Goal: Use online tool/utility: Utilize a website feature to perform a specific function

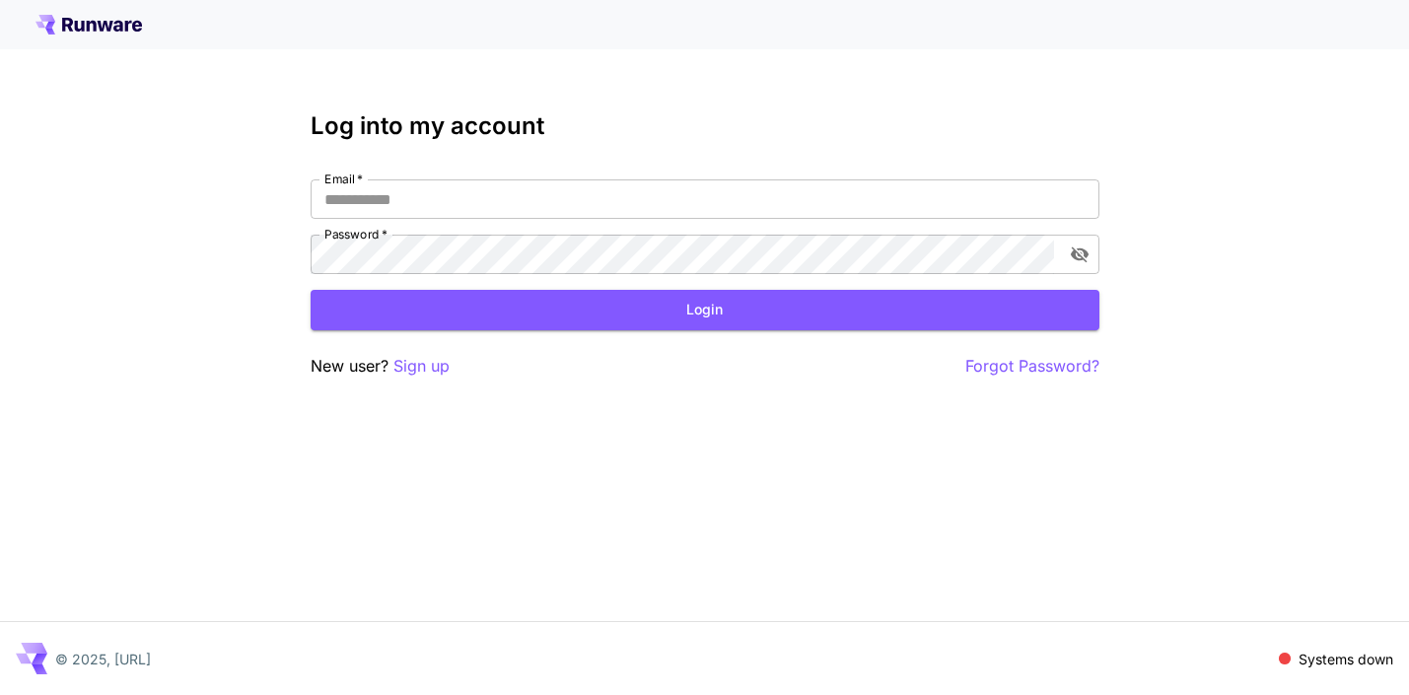
type input "**********"
click at [641, 309] on button "Login" at bounding box center [705, 310] width 789 height 40
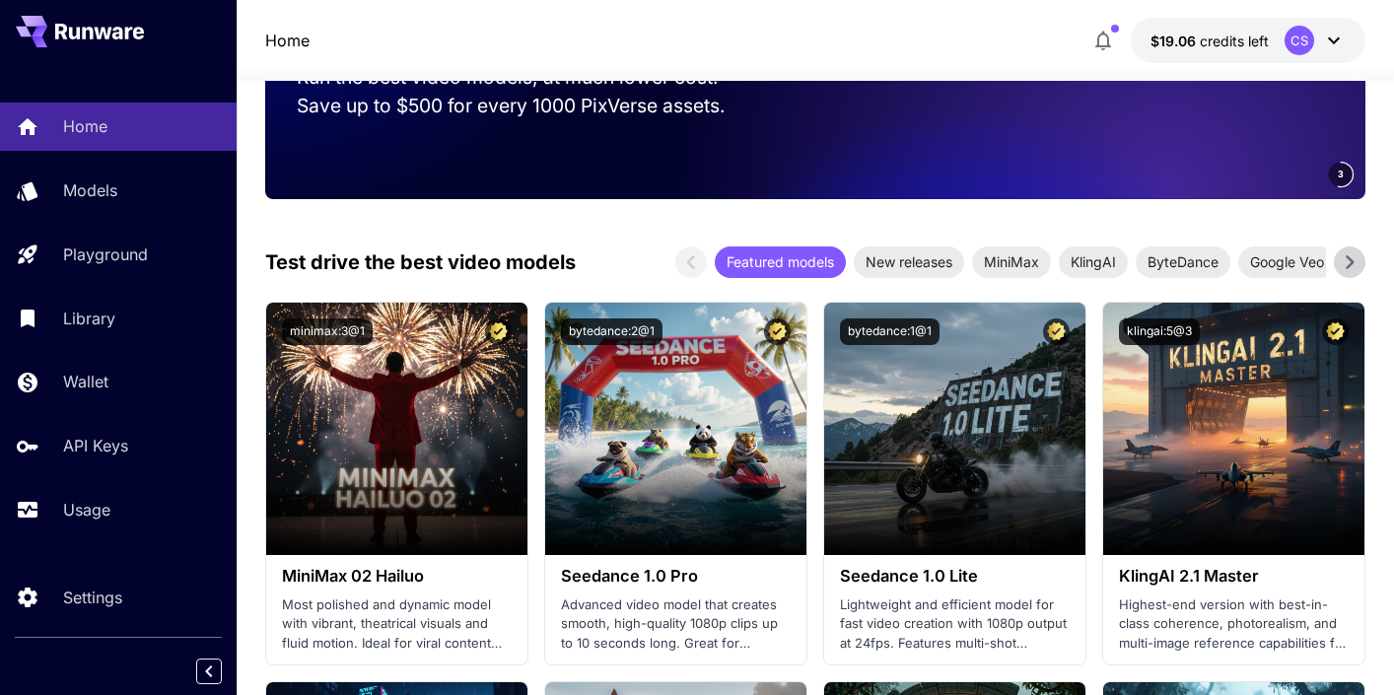
scroll to position [325, 0]
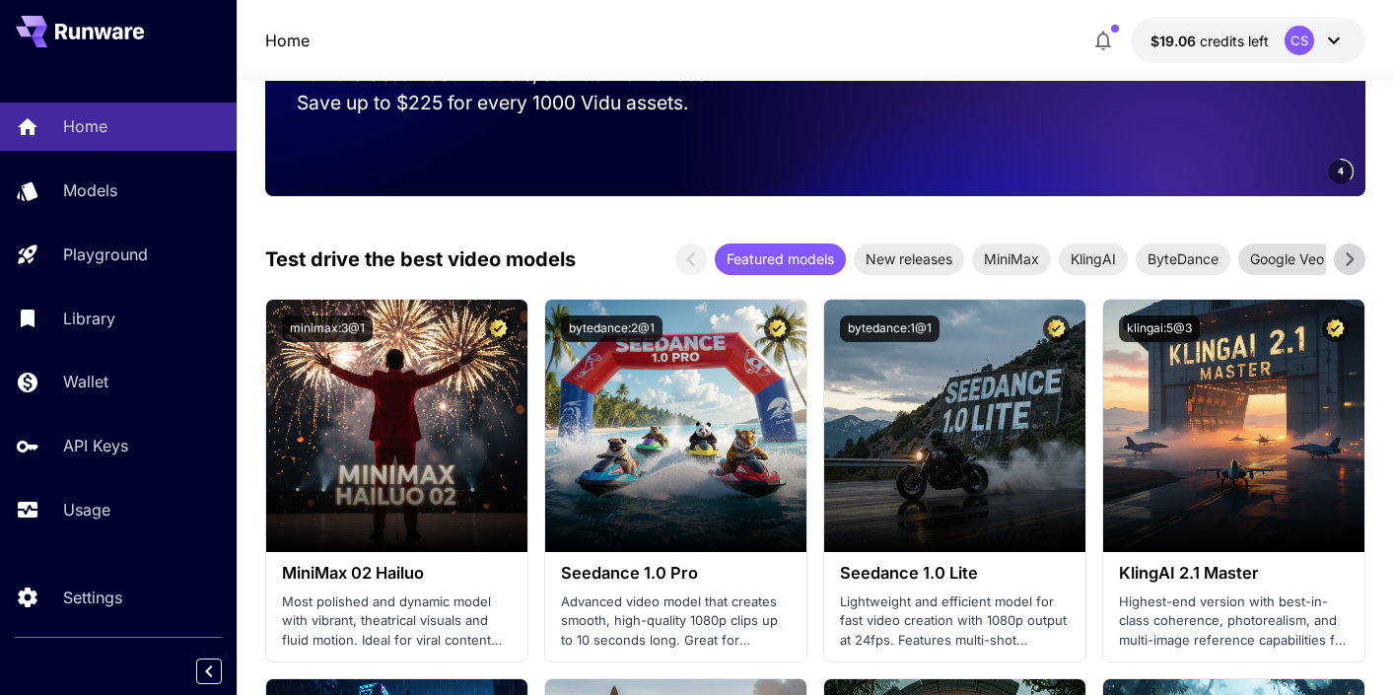
click at [1292, 258] on span "Google Veo" at bounding box center [1288, 259] width 98 height 21
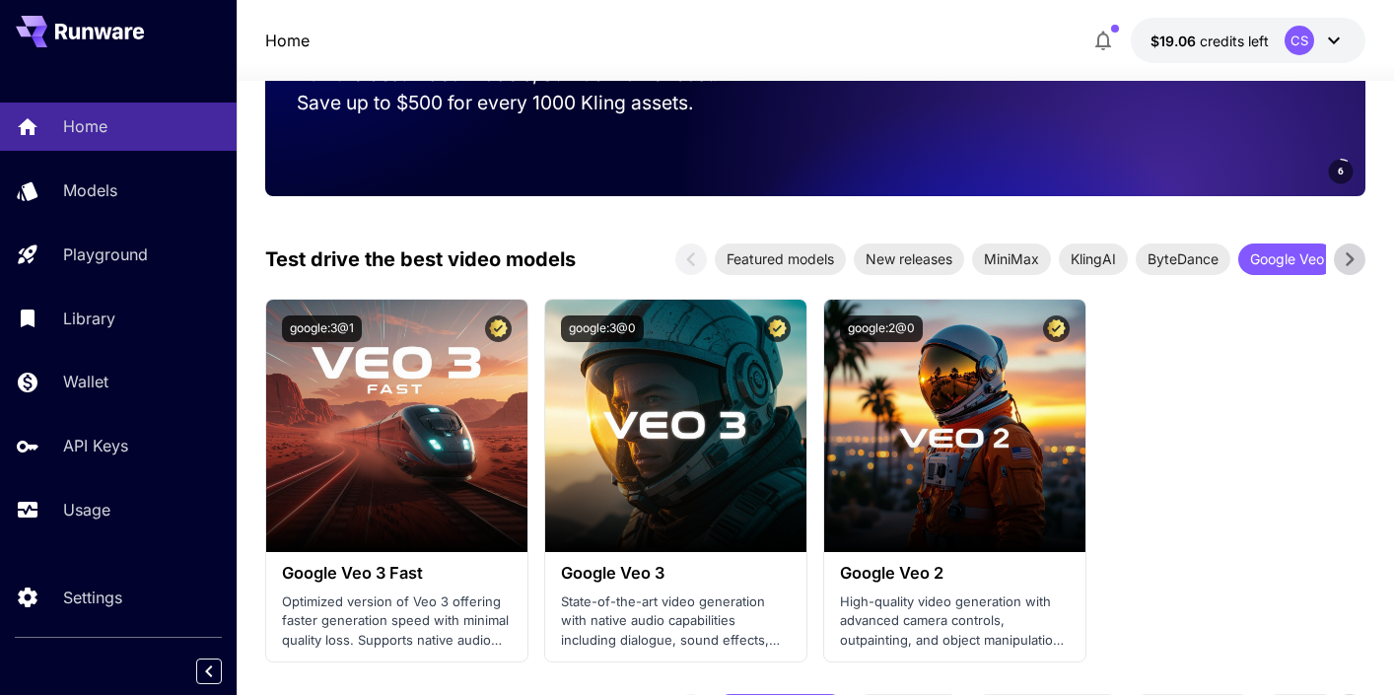
click at [675, 430] on span "Launch in Playground" at bounding box center [665, 425] width 148 height 17
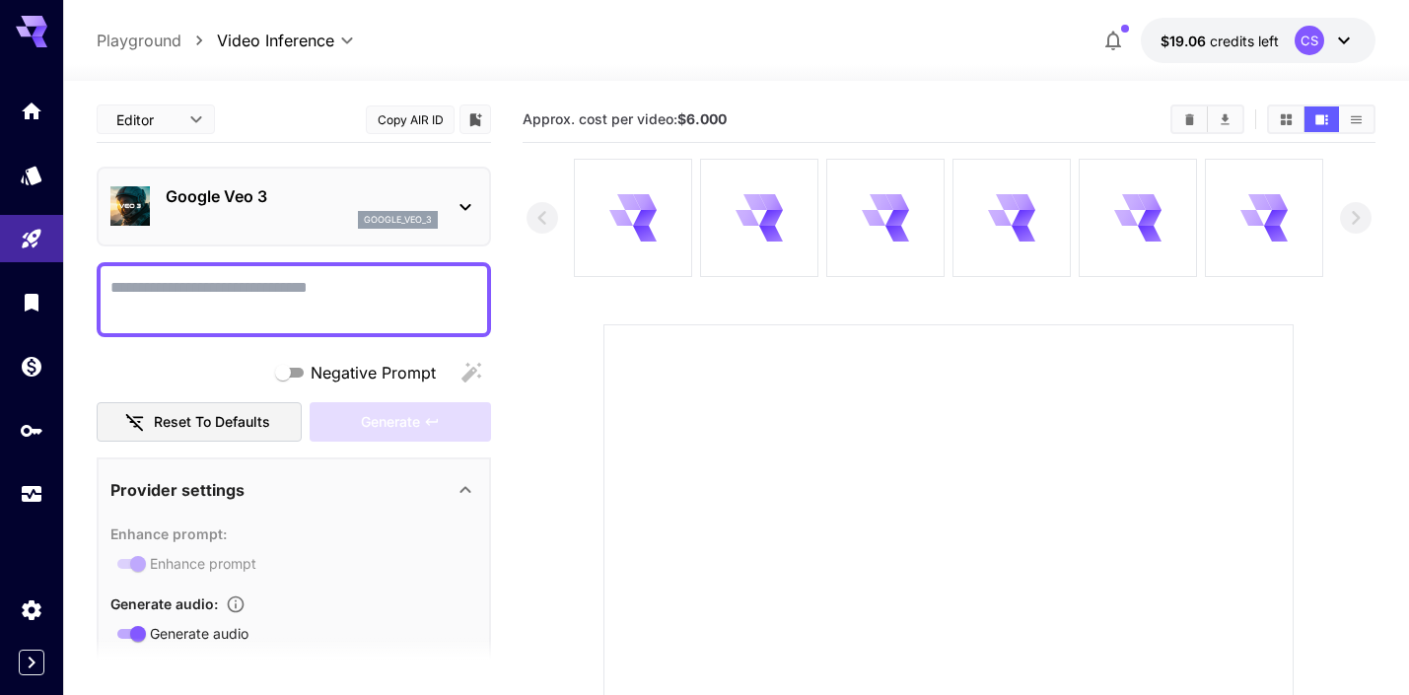
type input "*"
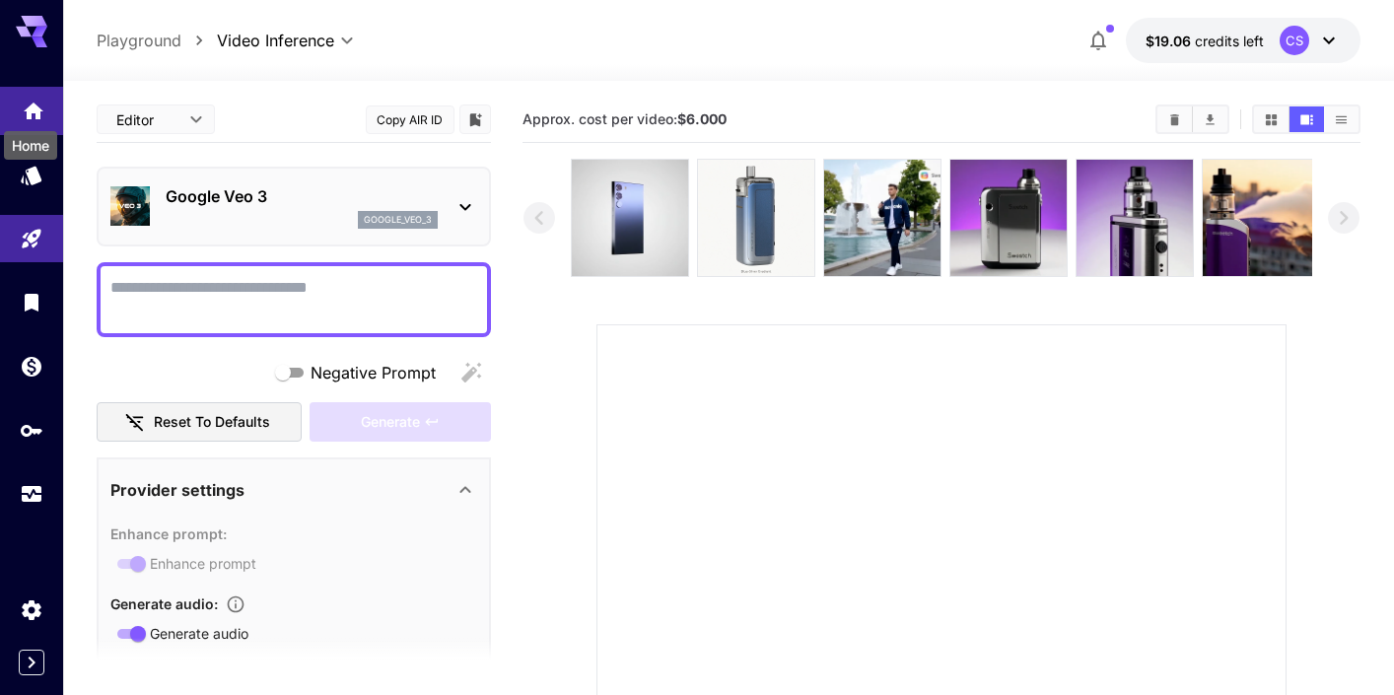
click at [29, 107] on icon "Home" at bounding box center [34, 105] width 20 height 17
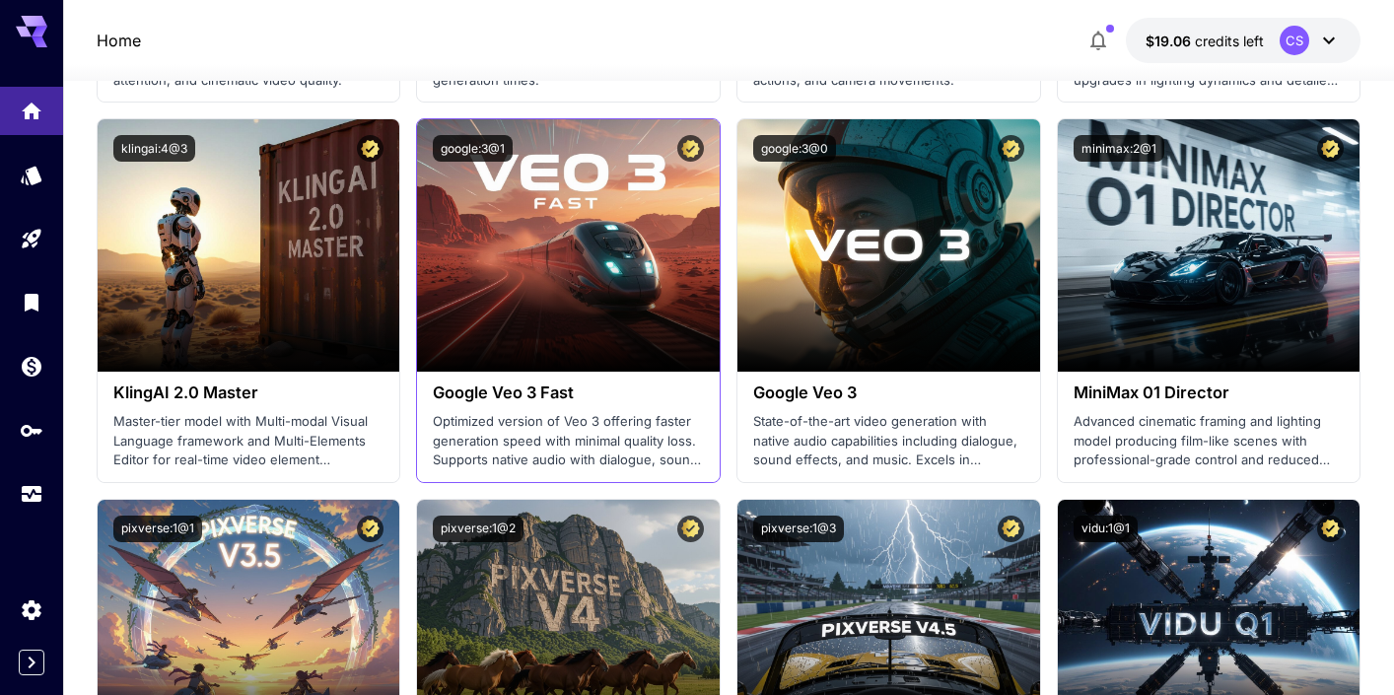
scroll to position [1261, 0]
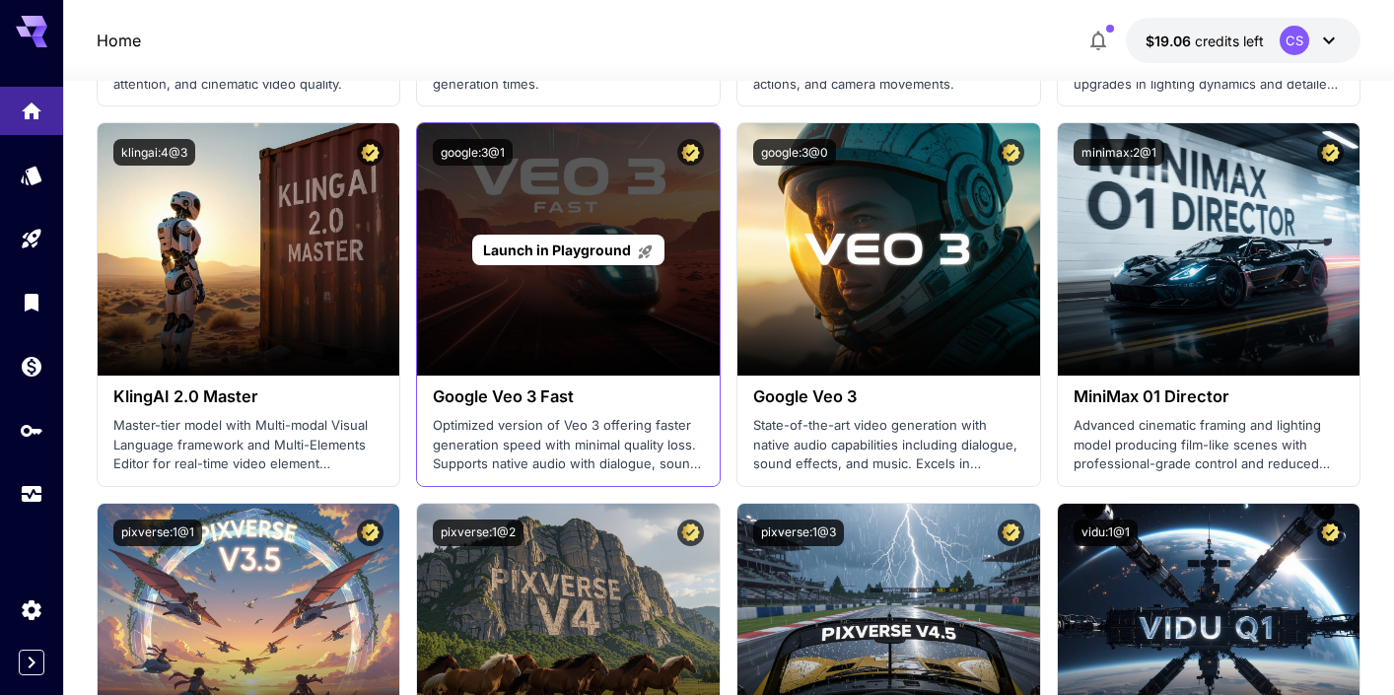
click at [564, 249] on span "Launch in Playground" at bounding box center [557, 250] width 148 height 17
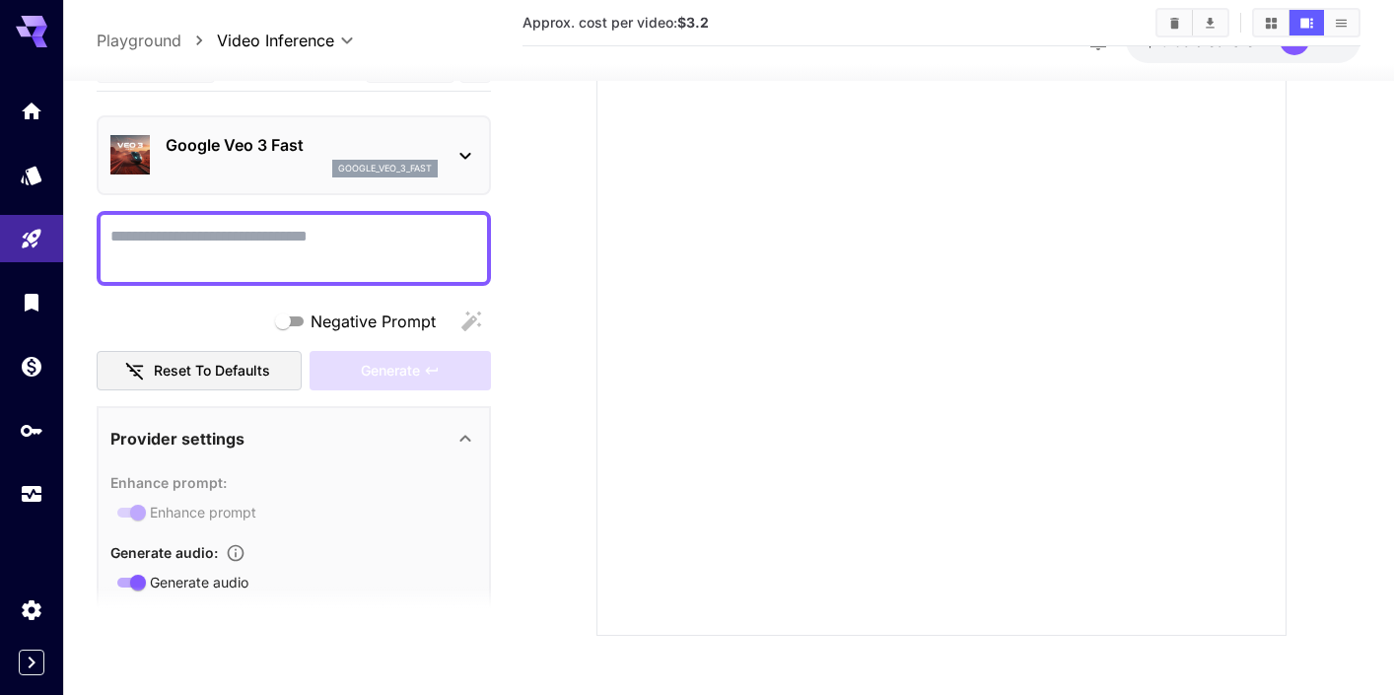
scroll to position [379, 0]
click at [39, 110] on icon "Home" at bounding box center [34, 105] width 20 height 17
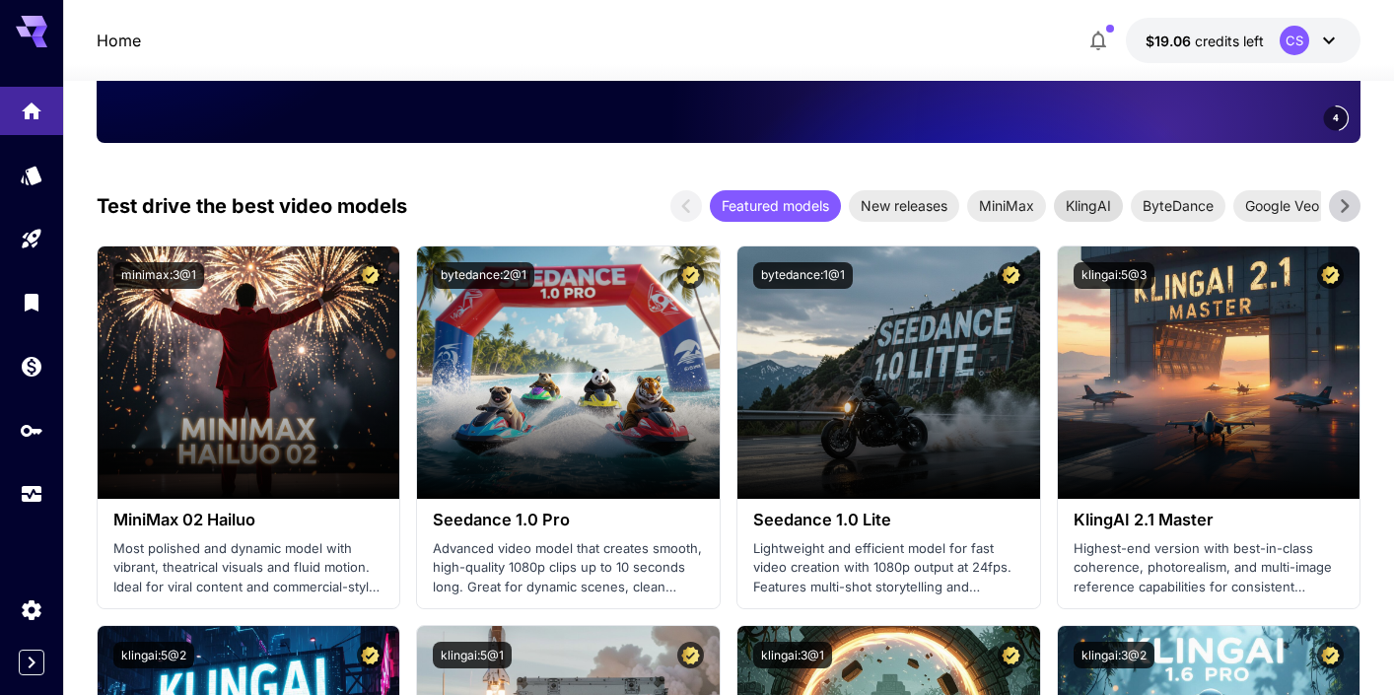
click at [1095, 204] on span "KlingAI" at bounding box center [1088, 205] width 69 height 21
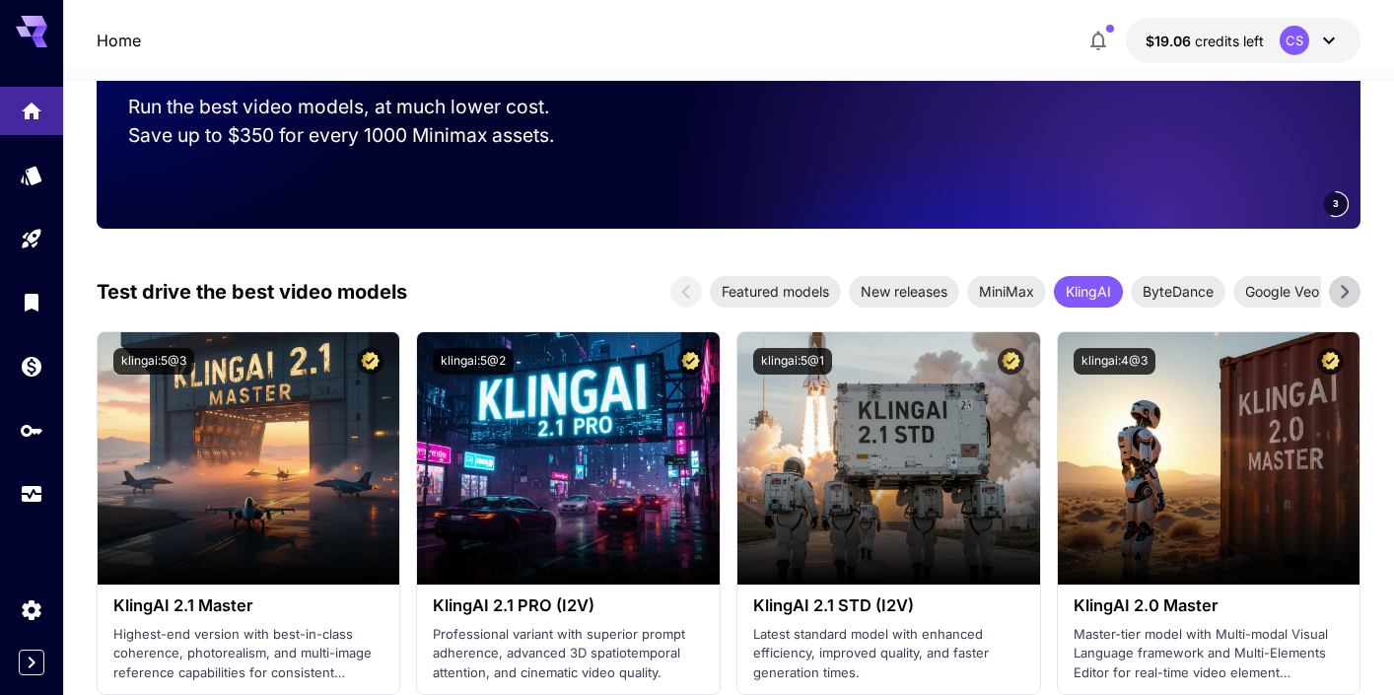
scroll to position [290, 0]
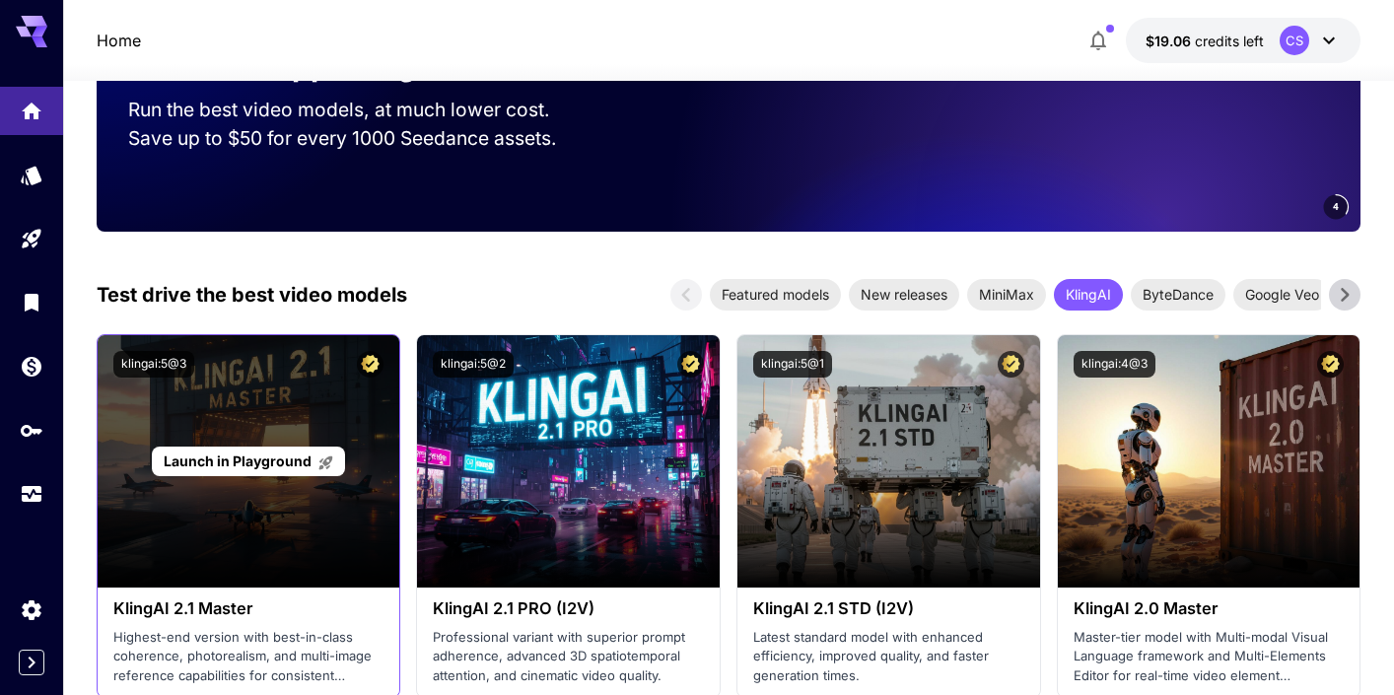
click at [242, 462] on span "Launch in Playground" at bounding box center [238, 461] width 148 height 17
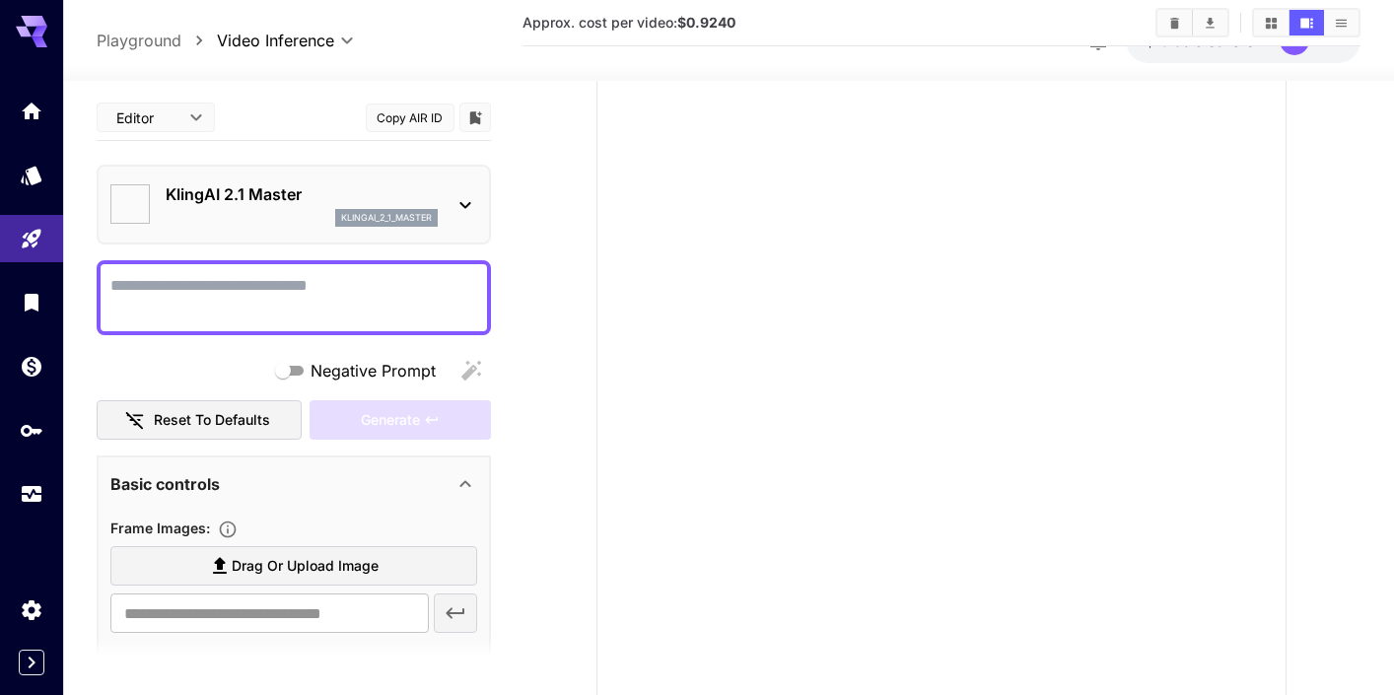
type input "*"
click at [36, 109] on icon "Home" at bounding box center [34, 105] width 20 height 17
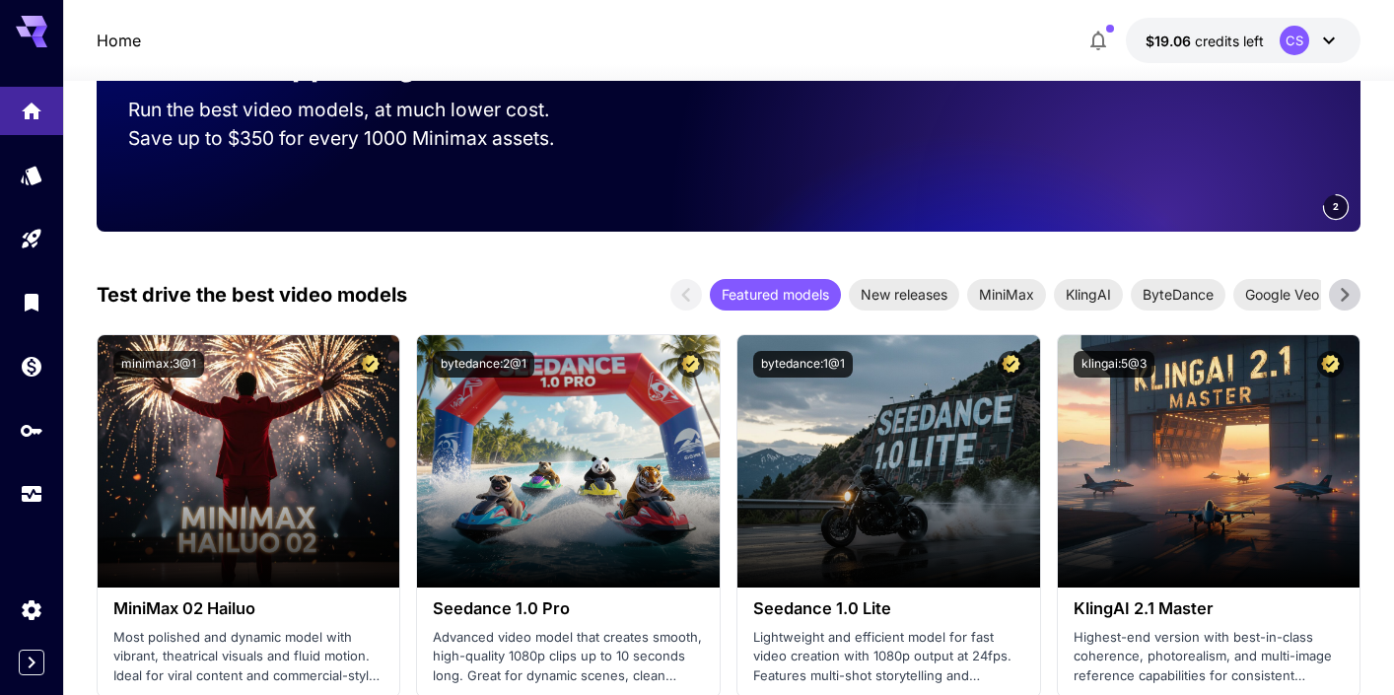
click at [1096, 39] on icon "button" at bounding box center [1099, 41] width 24 height 24
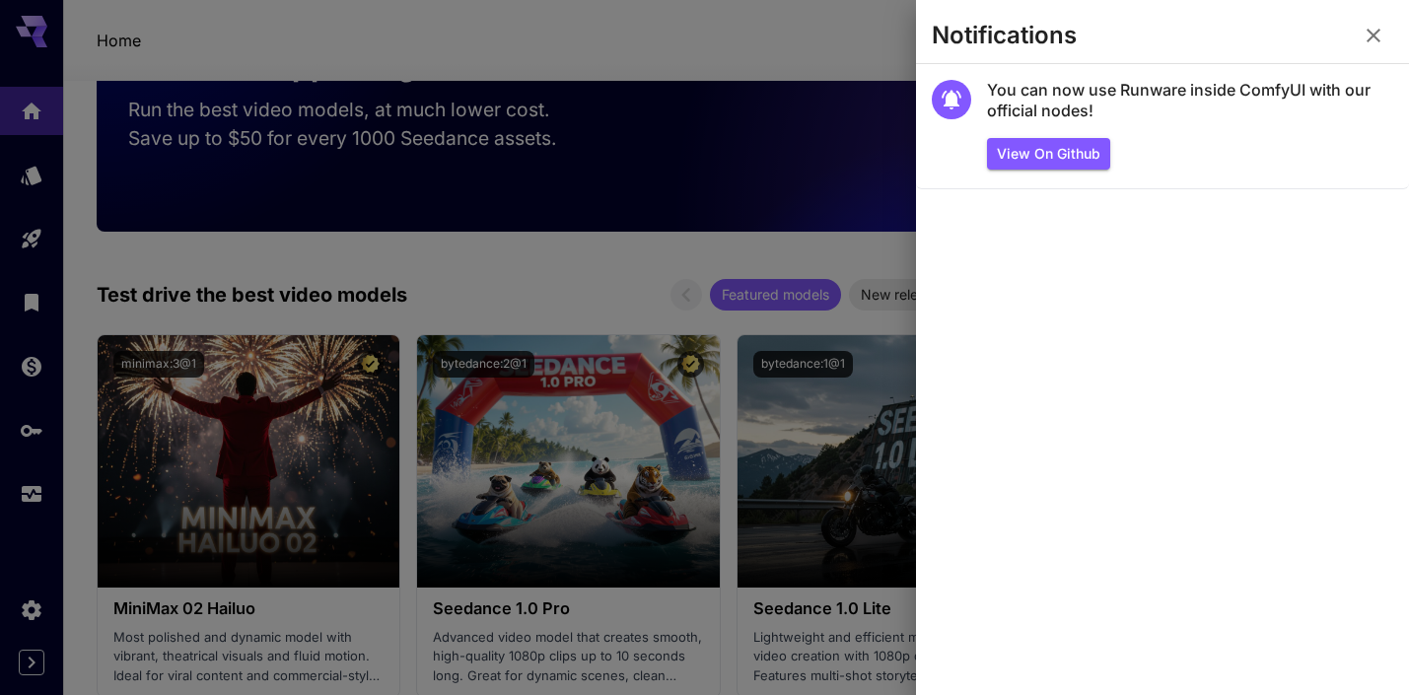
click at [702, 60] on div at bounding box center [704, 347] width 1409 height 695
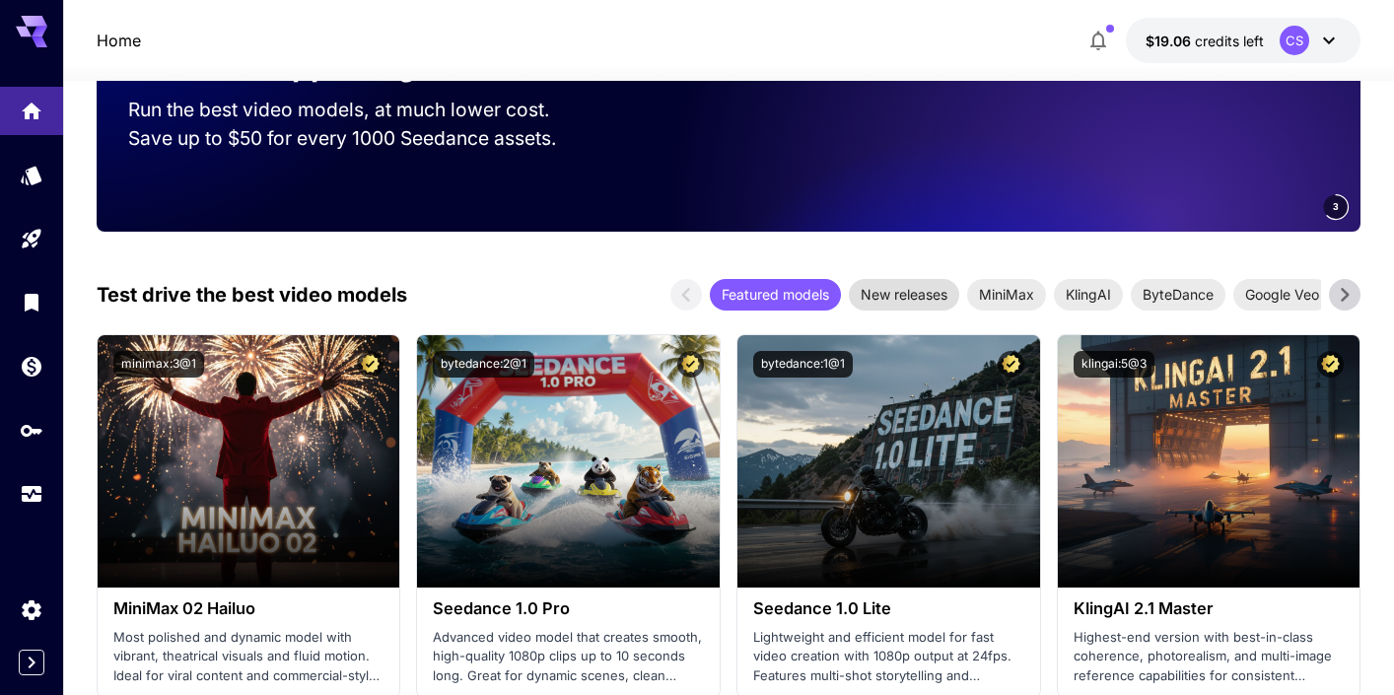
click at [911, 300] on span "New releases" at bounding box center [904, 294] width 110 height 21
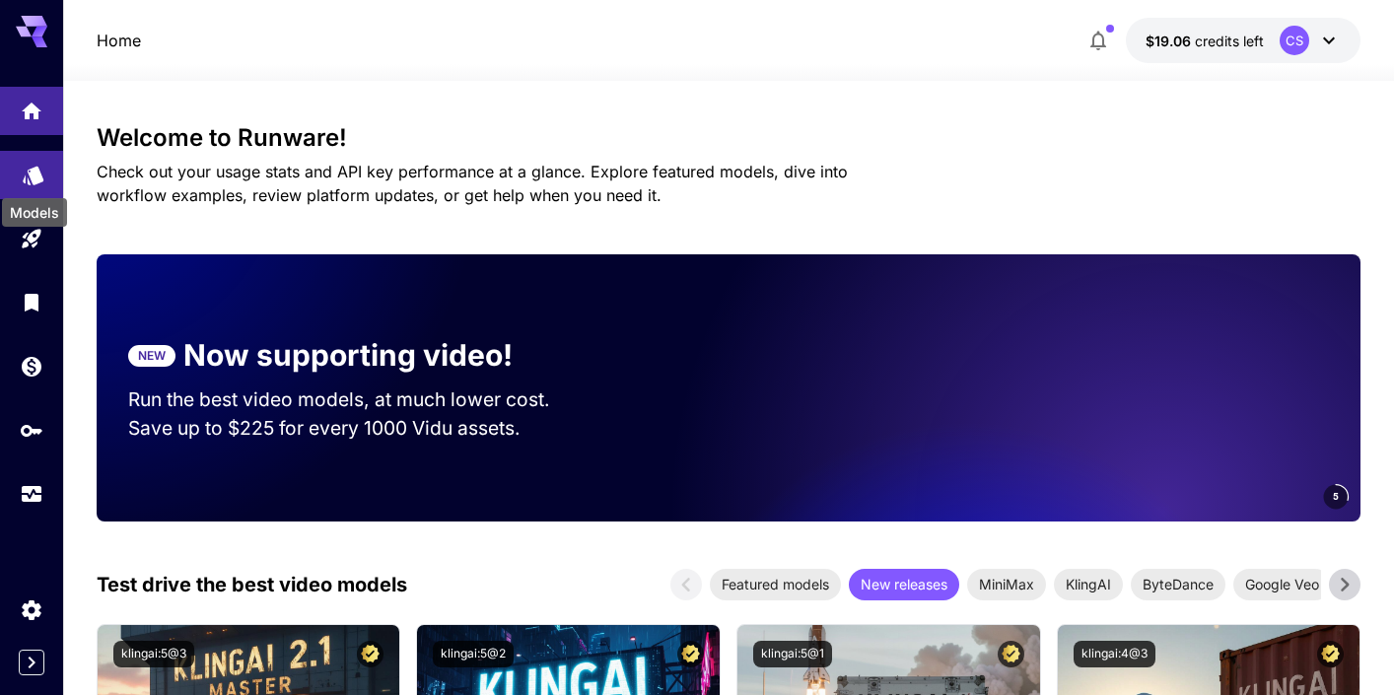
click at [29, 177] on icon "Models" at bounding box center [33, 169] width 21 height 19
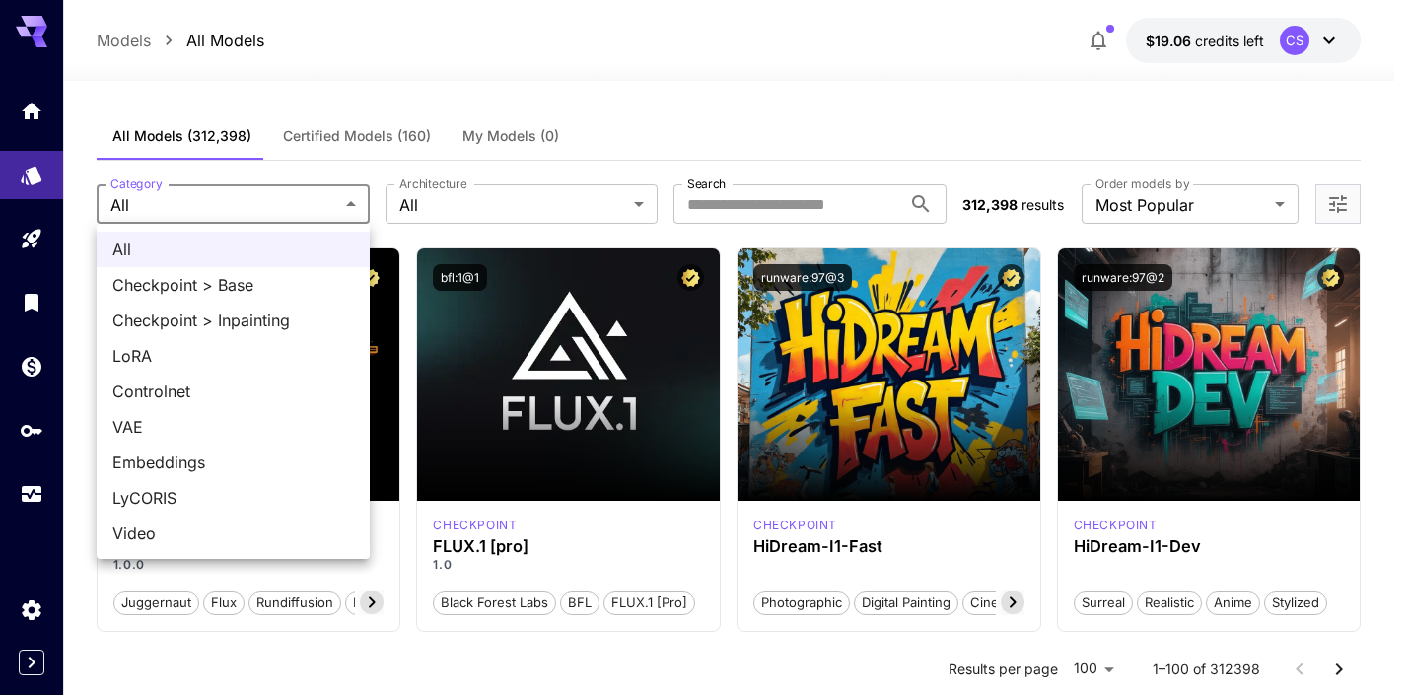
click at [483, 72] on div at bounding box center [704, 347] width 1409 height 695
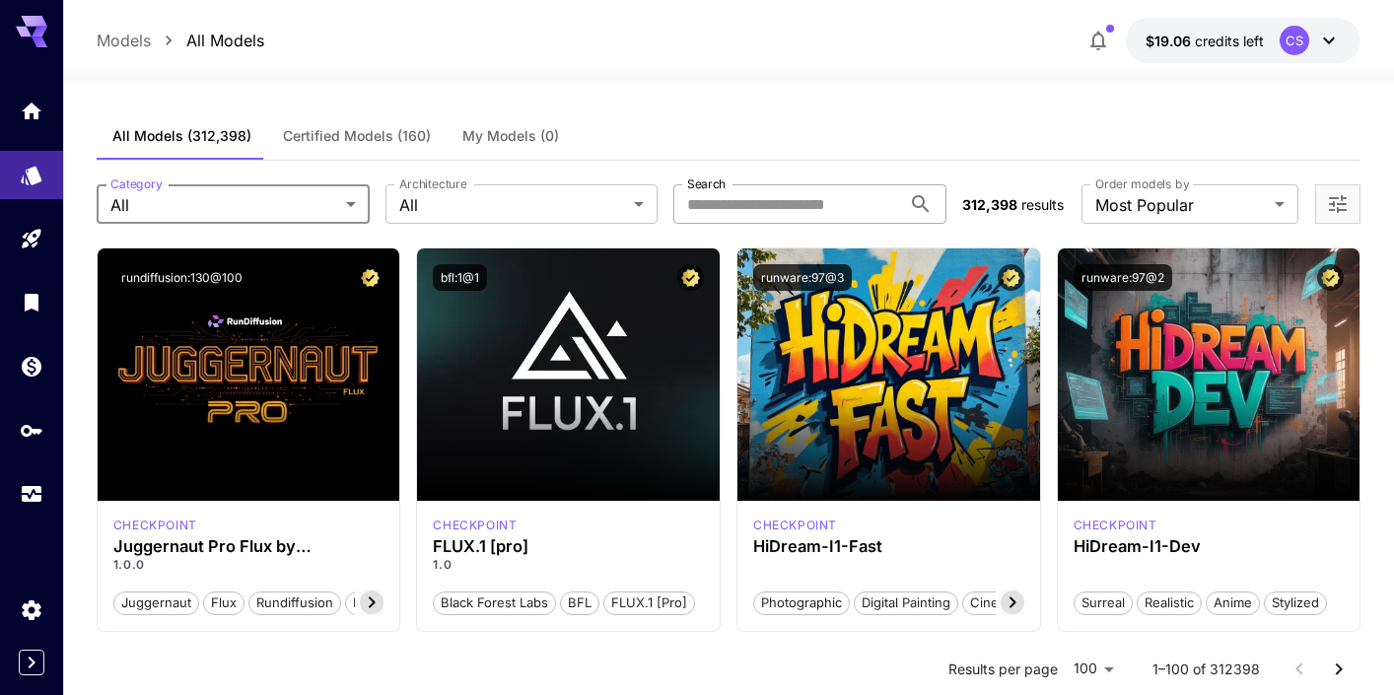
click at [720, 207] on input "Search" at bounding box center [788, 203] width 228 height 39
type input "******"
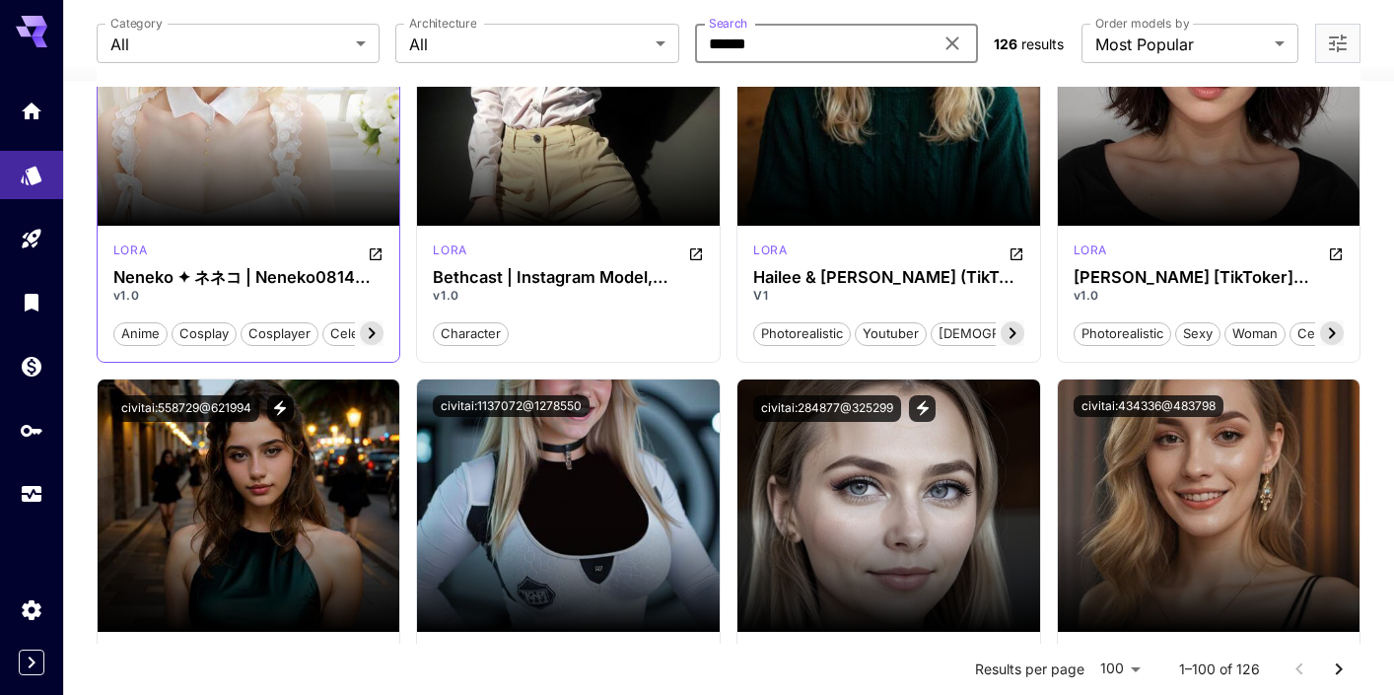
scroll to position [7756, 0]
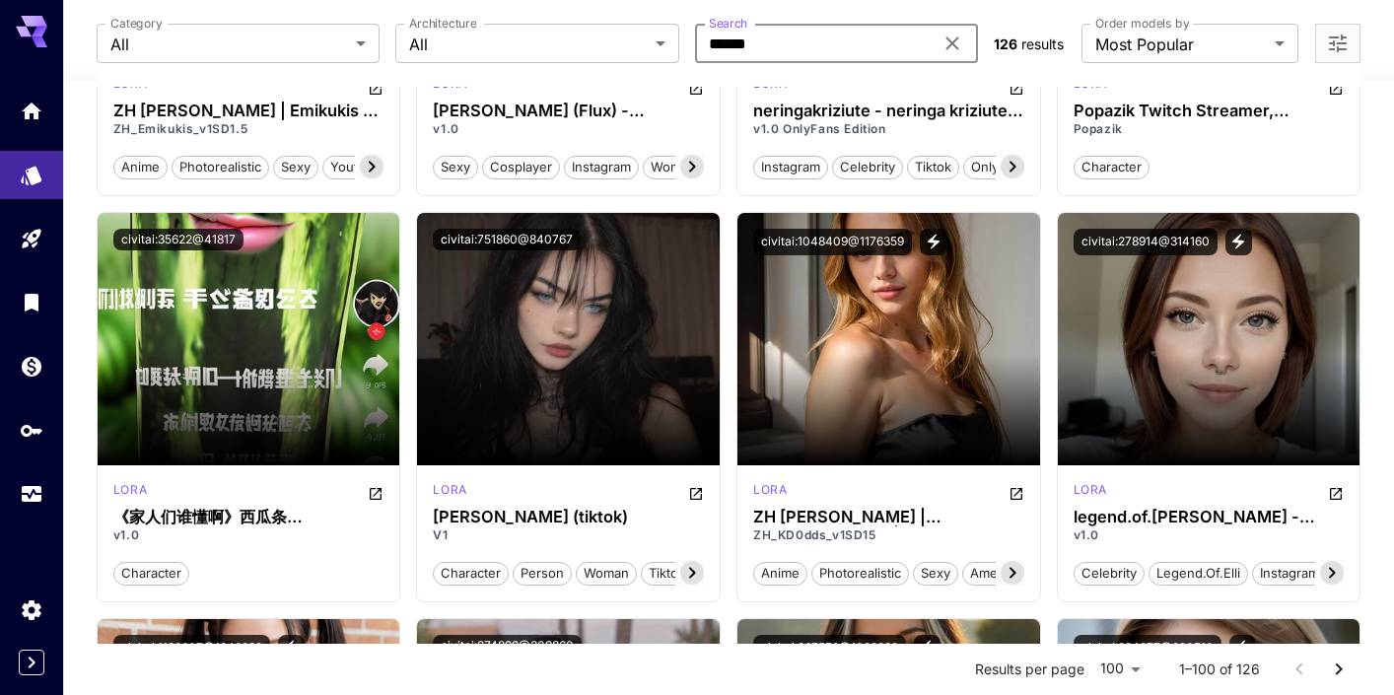
click at [958, 42] on icon at bounding box center [953, 44] width 24 height 24
click at [669, 38] on div "Category All *** Category Architecture All *** Architecture Search Search" at bounding box center [538, 43] width 882 height 39
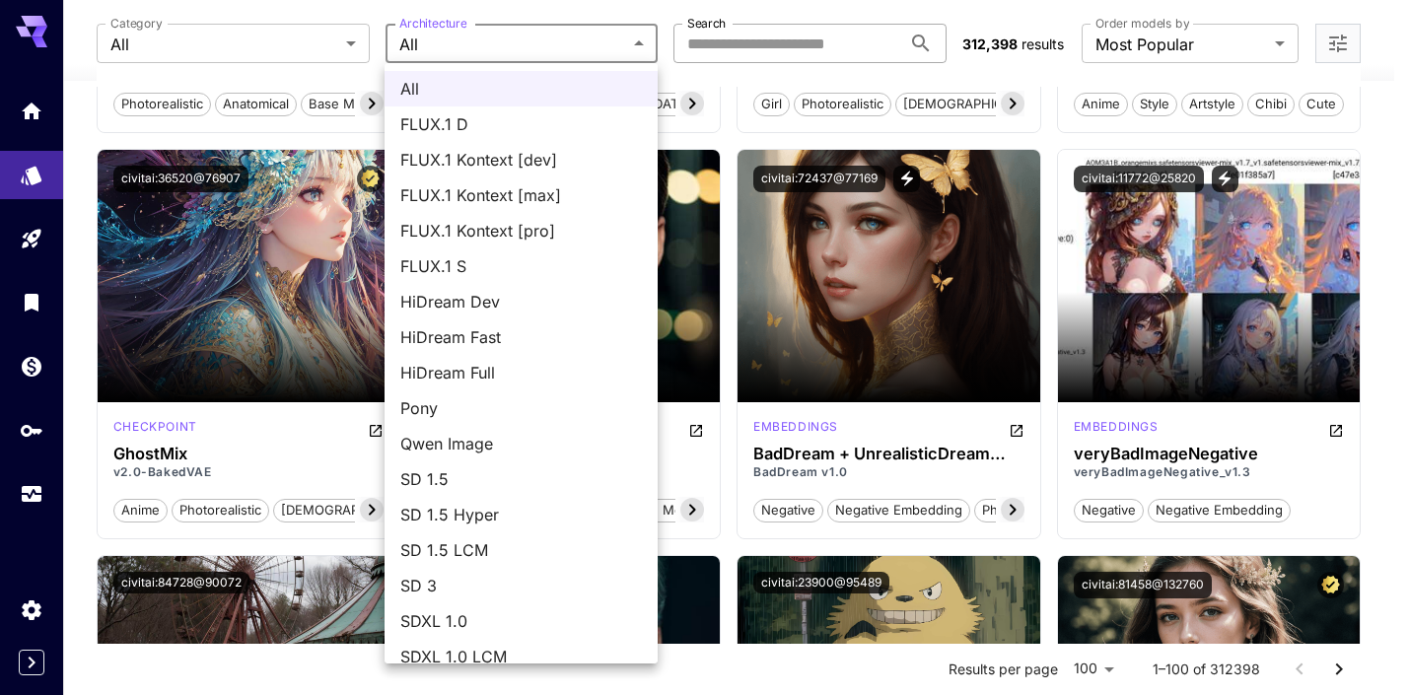
click at [1000, 41] on div at bounding box center [704, 347] width 1409 height 695
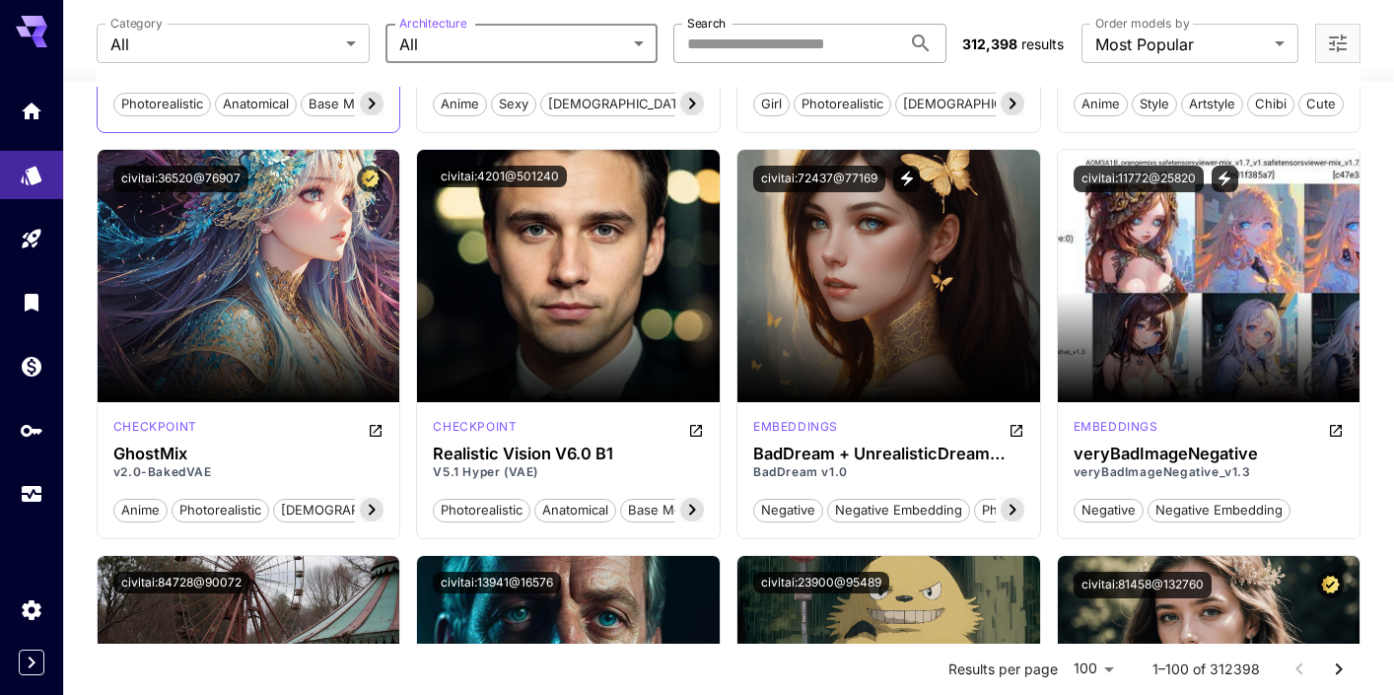
click at [375, 104] on icon at bounding box center [372, 103] width 7 height 11
click at [252, 103] on span "realistic" at bounding box center [247, 105] width 63 height 20
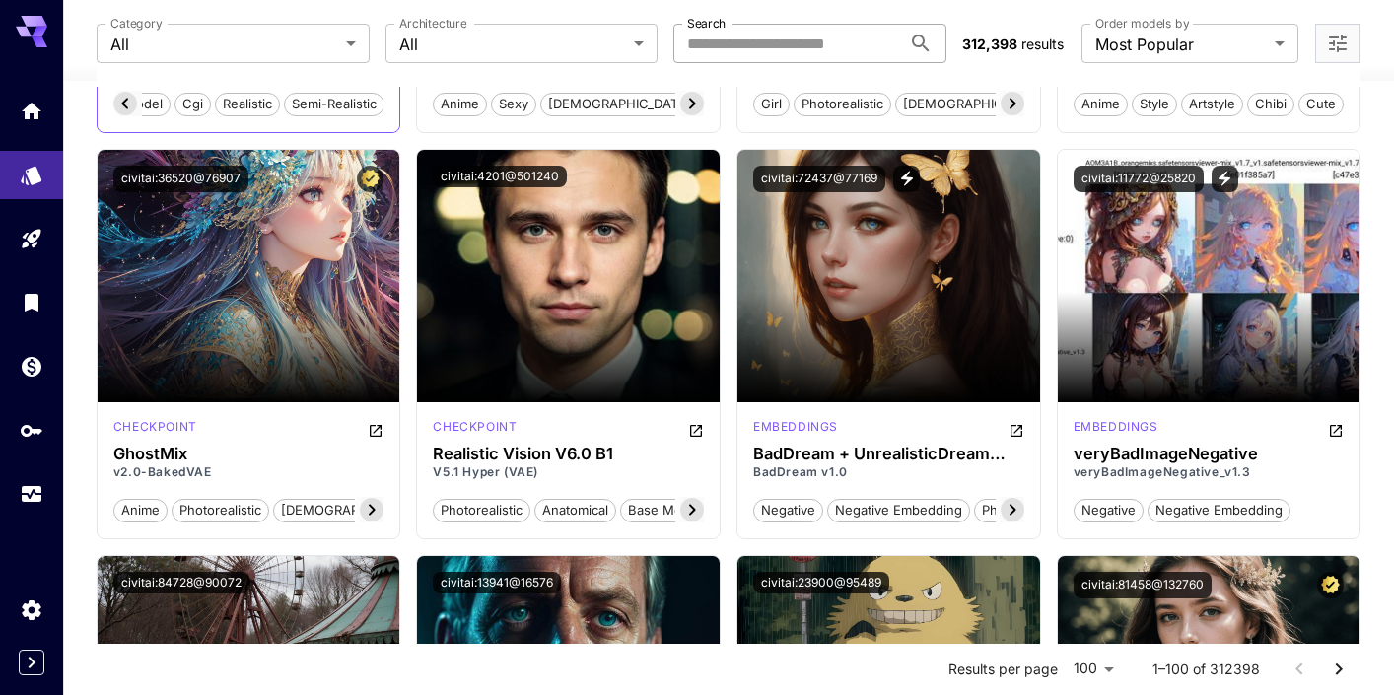
click at [245, 106] on span "realistic" at bounding box center [247, 105] width 63 height 20
click at [1011, 105] on icon at bounding box center [1013, 104] width 24 height 24
click at [1012, 107] on icon at bounding box center [1013, 104] width 24 height 24
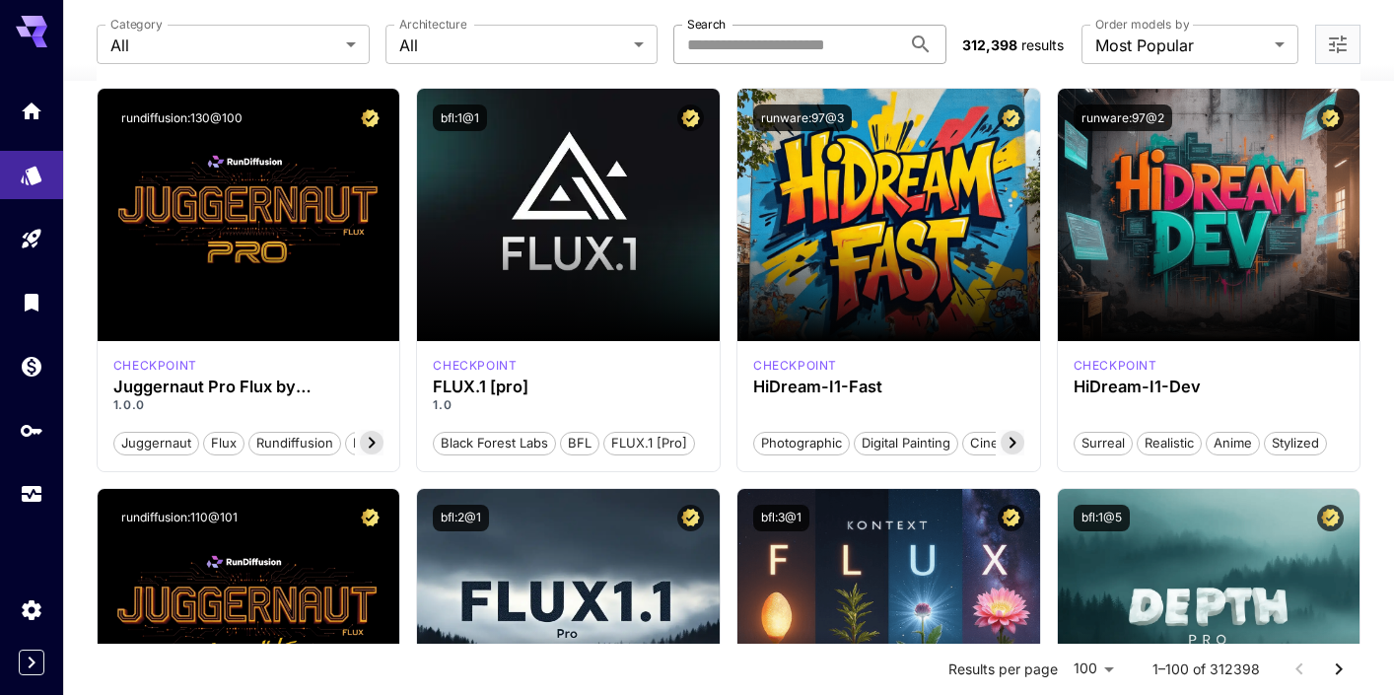
scroll to position [0, 0]
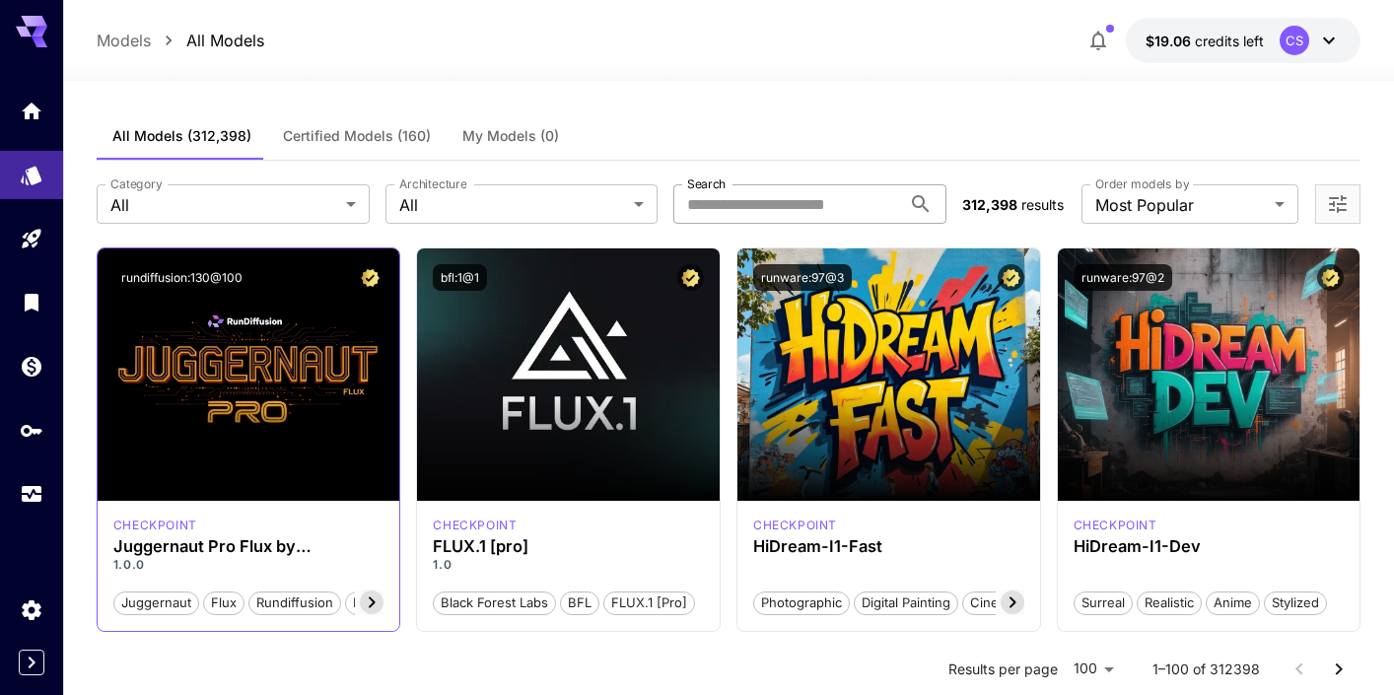
click at [158, 603] on span "juggernaut" at bounding box center [156, 604] width 84 height 20
click at [218, 606] on span "flux" at bounding box center [223, 604] width 39 height 20
click at [124, 38] on p "Models" at bounding box center [124, 41] width 54 height 24
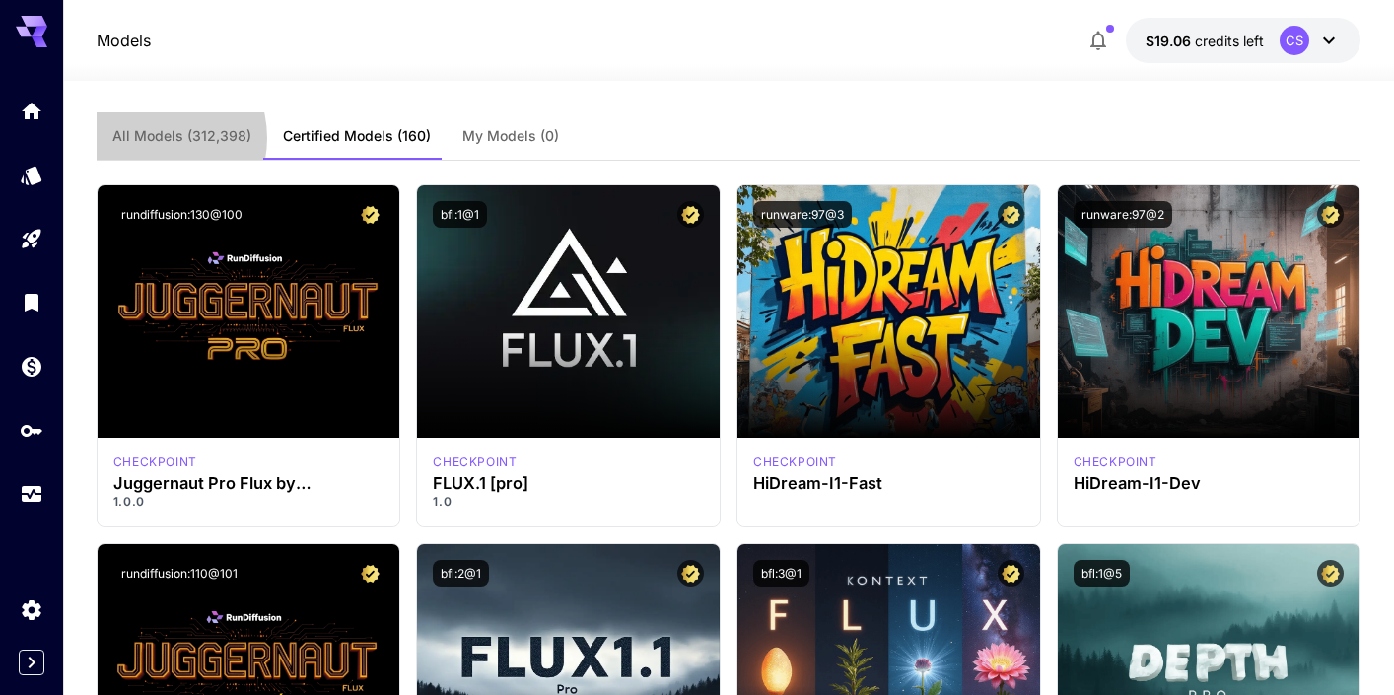
click at [151, 138] on span "All Models (312,398)" at bounding box center [181, 136] width 139 height 18
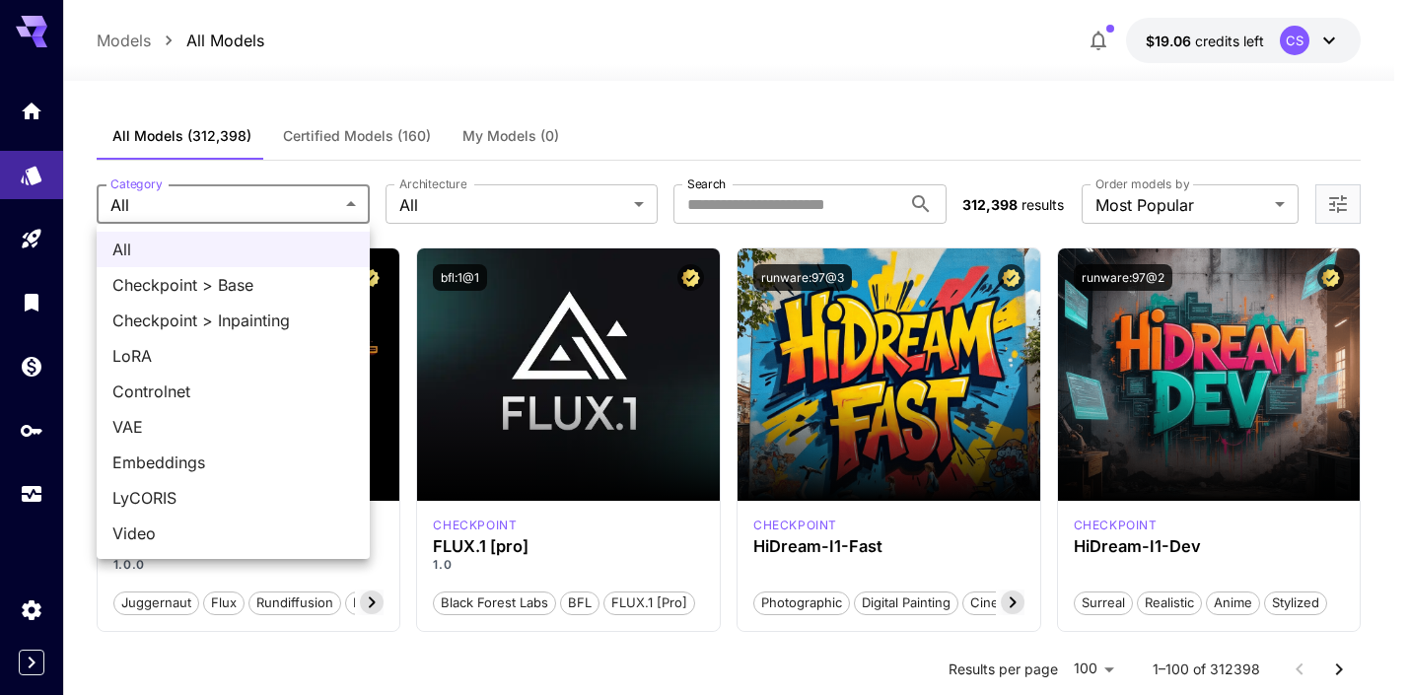
click at [157, 528] on span "Video" at bounding box center [233, 534] width 242 height 24
type input "*****"
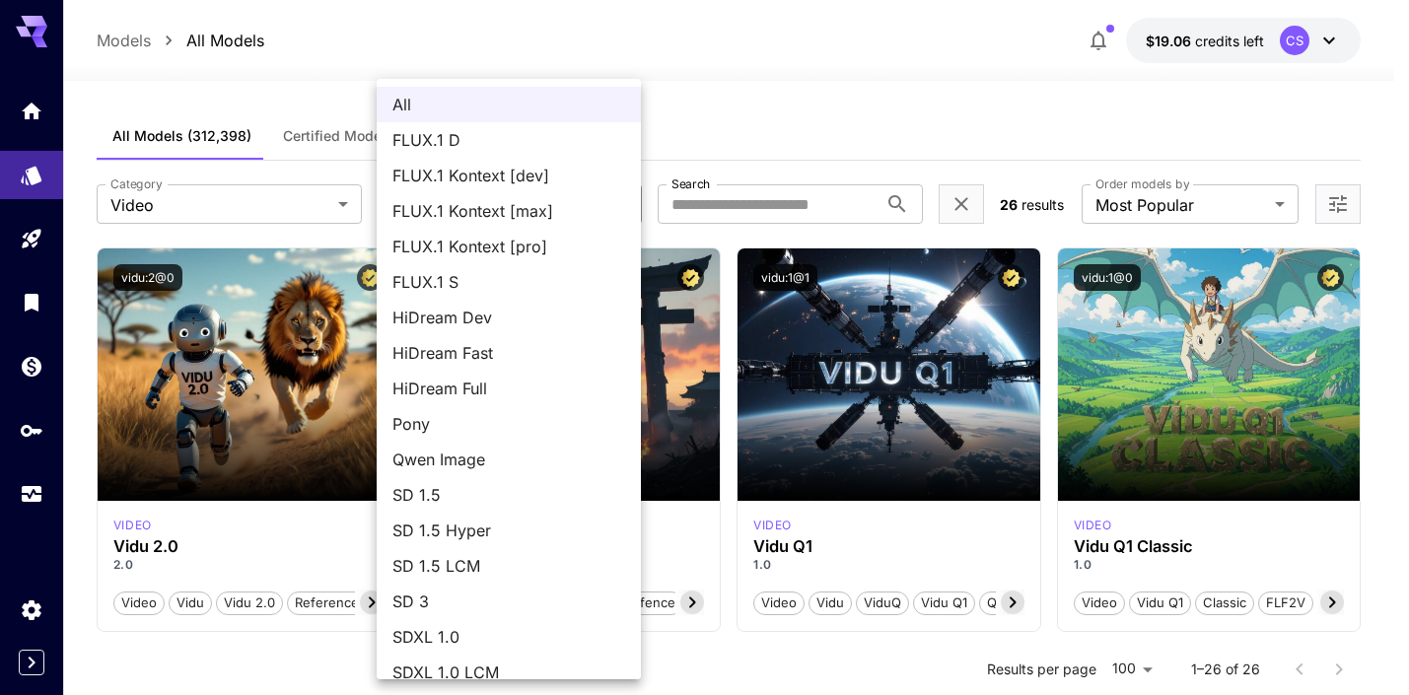
click at [752, 91] on div at bounding box center [704, 347] width 1409 height 695
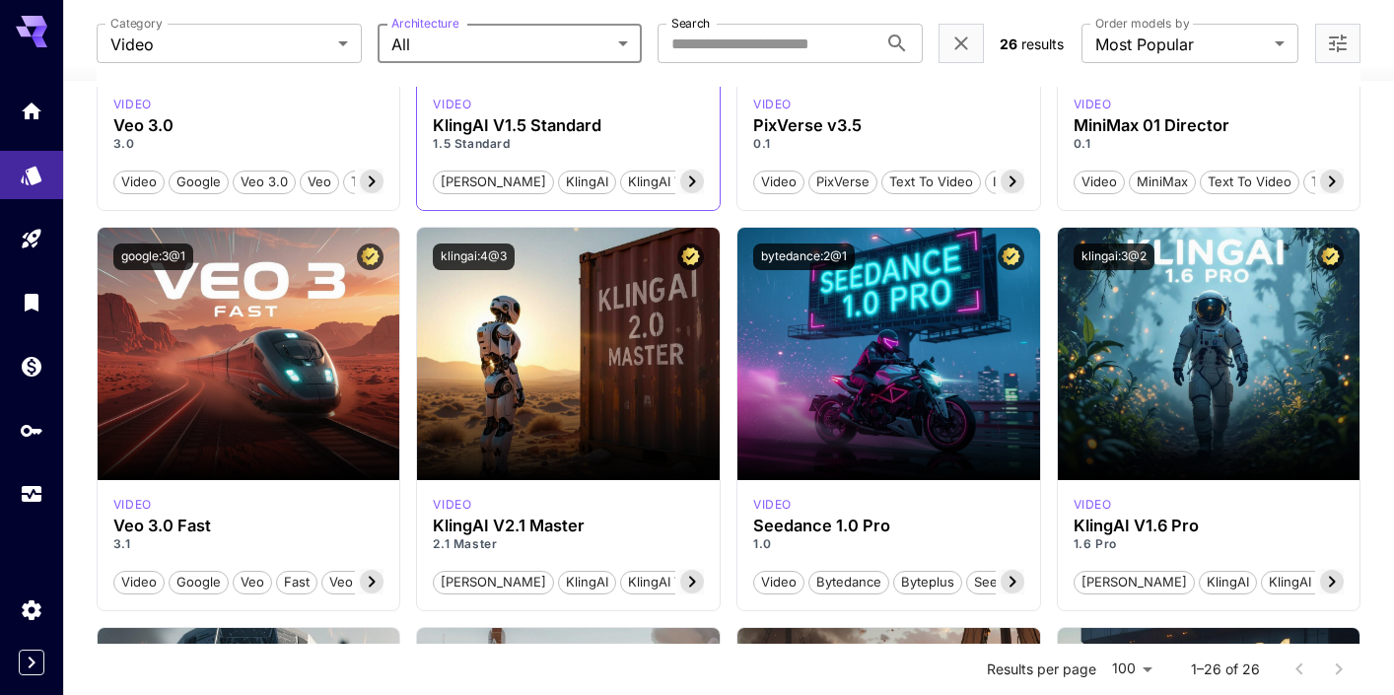
scroll to position [474, 0]
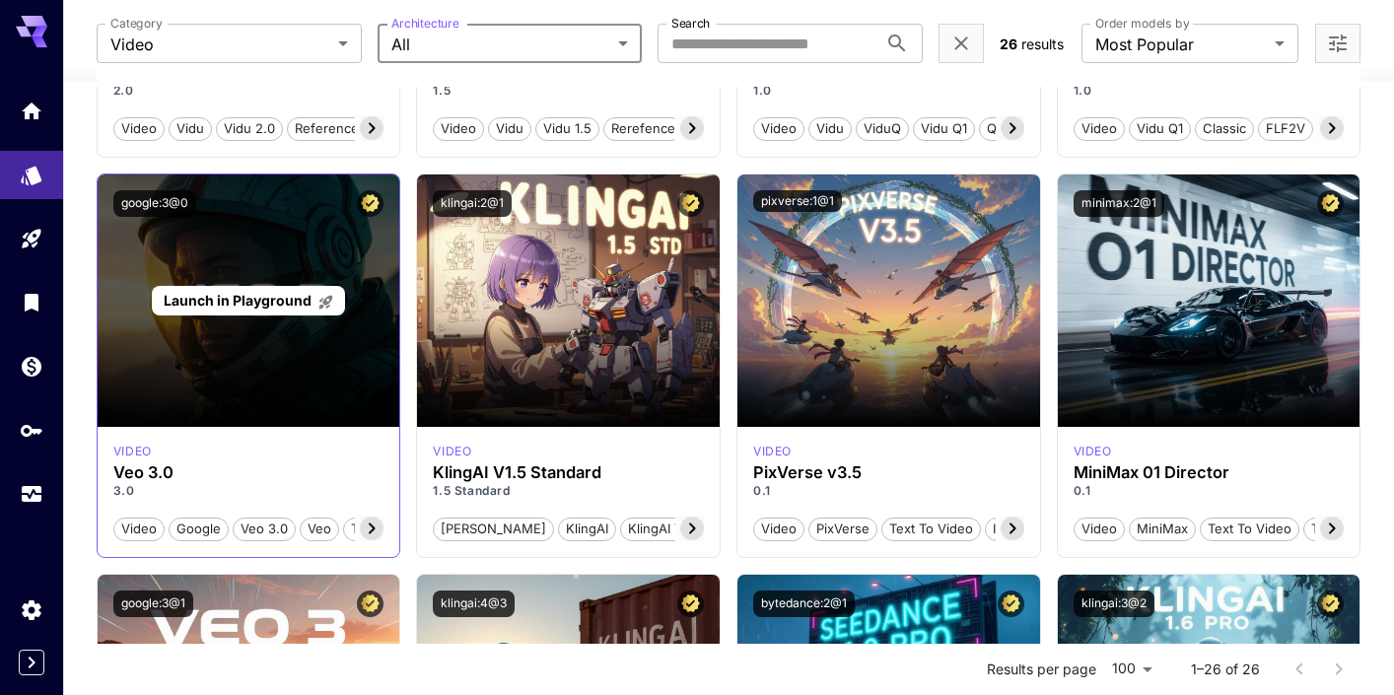
click at [234, 297] on span "Launch in Playground" at bounding box center [238, 300] width 148 height 17
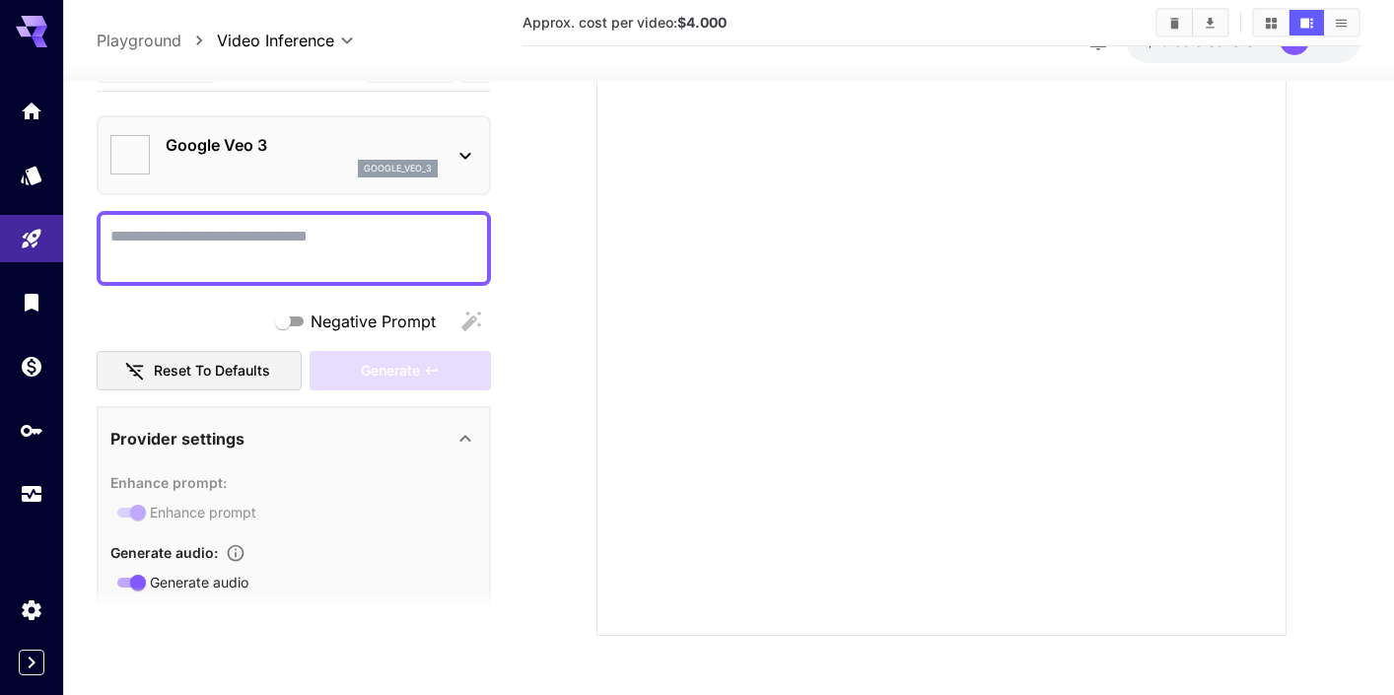
type input "*"
click at [32, 301] on icon "Library" at bounding box center [34, 297] width 14 height 18
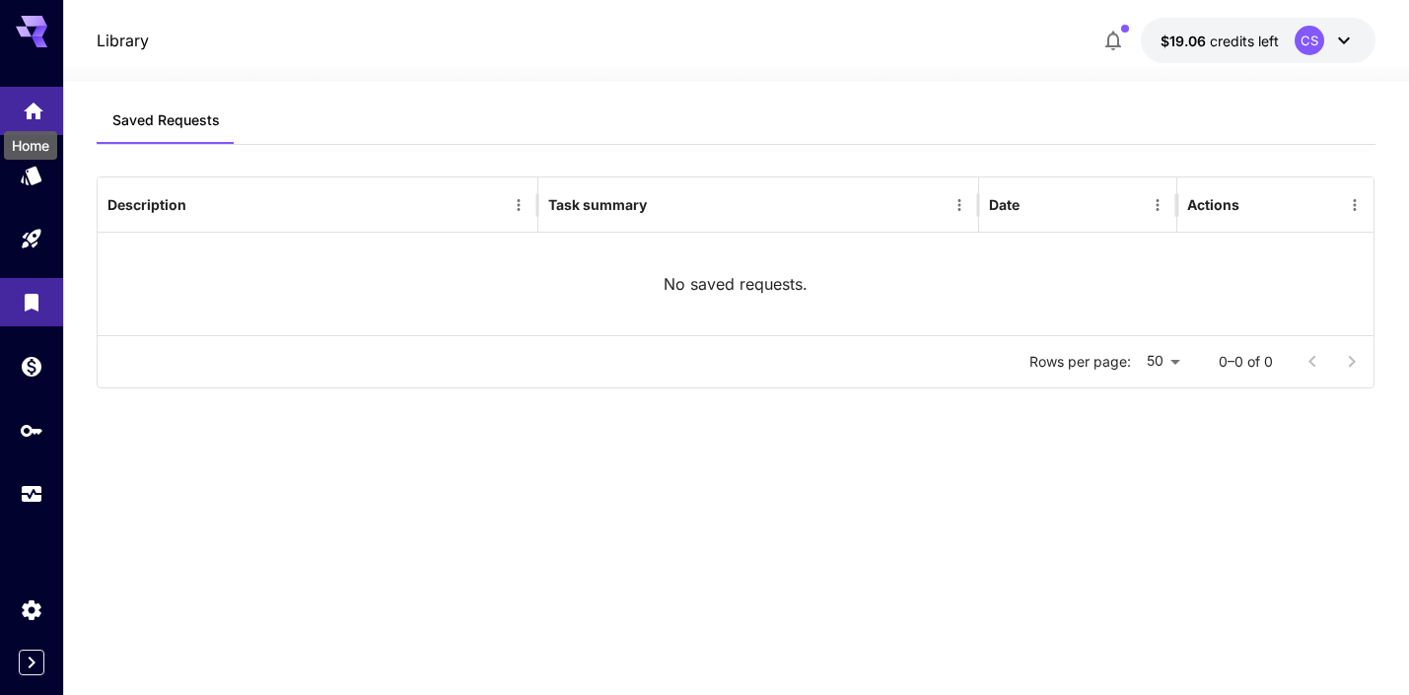
click at [26, 112] on icon "Home" at bounding box center [34, 106] width 24 height 24
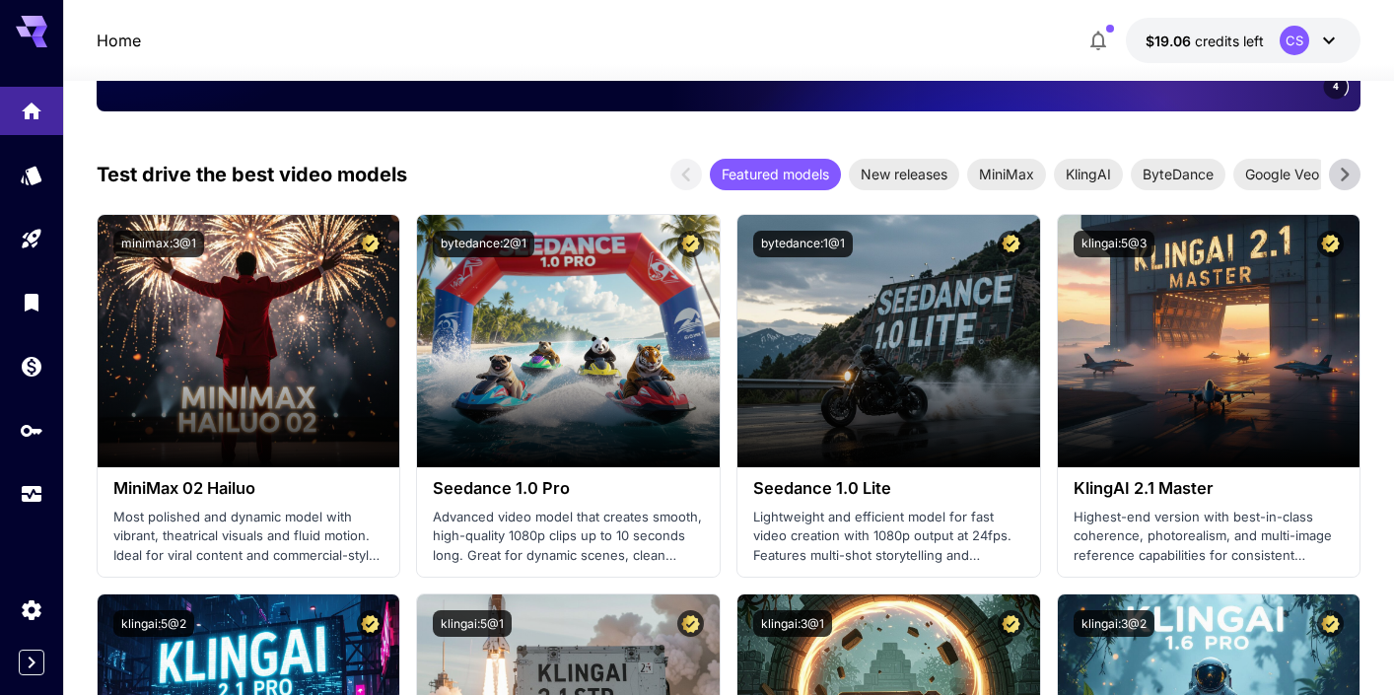
scroll to position [412, 0]
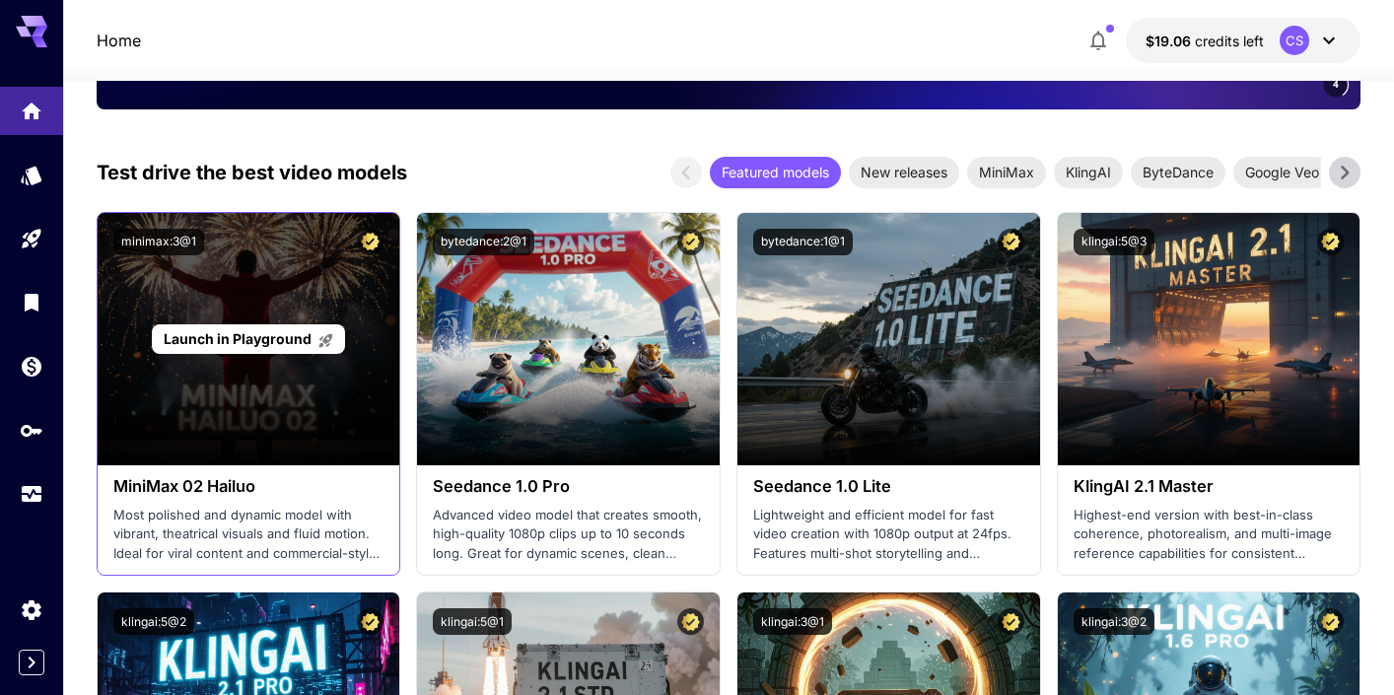
click at [242, 343] on span "Launch in Playground" at bounding box center [238, 338] width 148 height 17
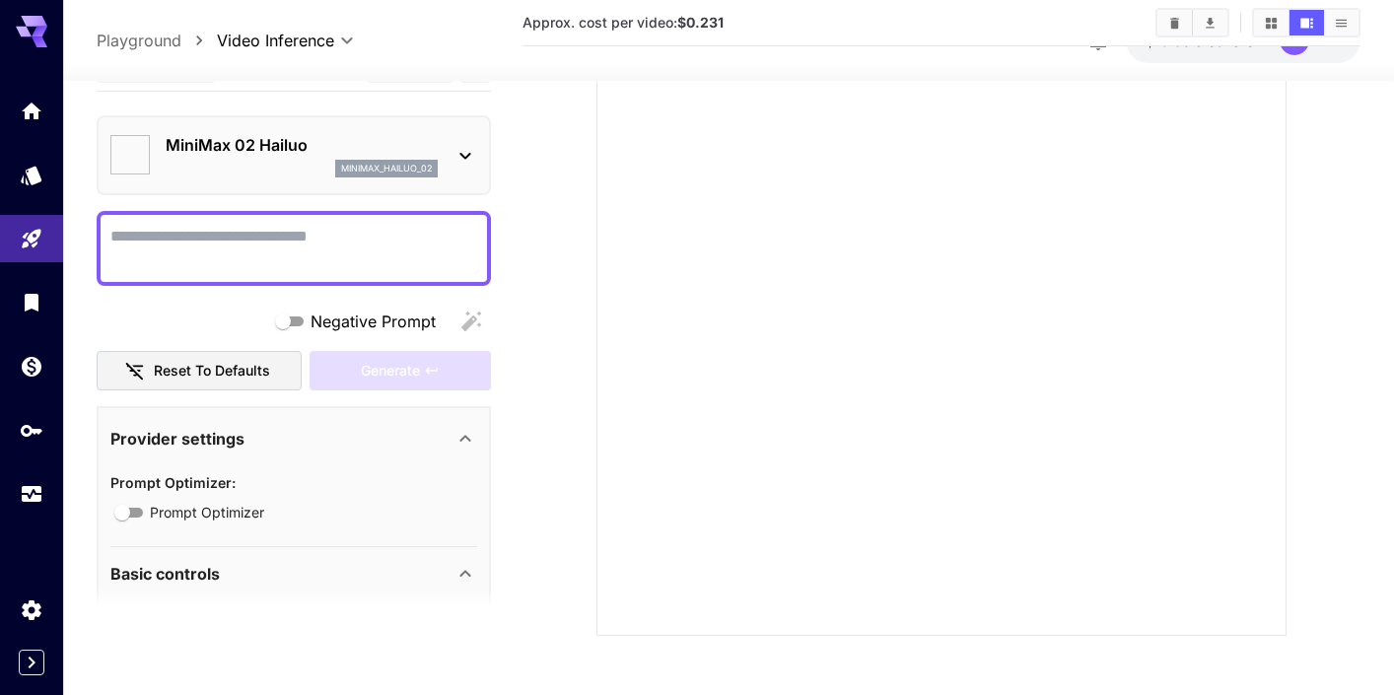
type input "*"
click at [249, 242] on textarea "Negative Prompt" at bounding box center [293, 247] width 367 height 47
